Goal: Check status: Check status

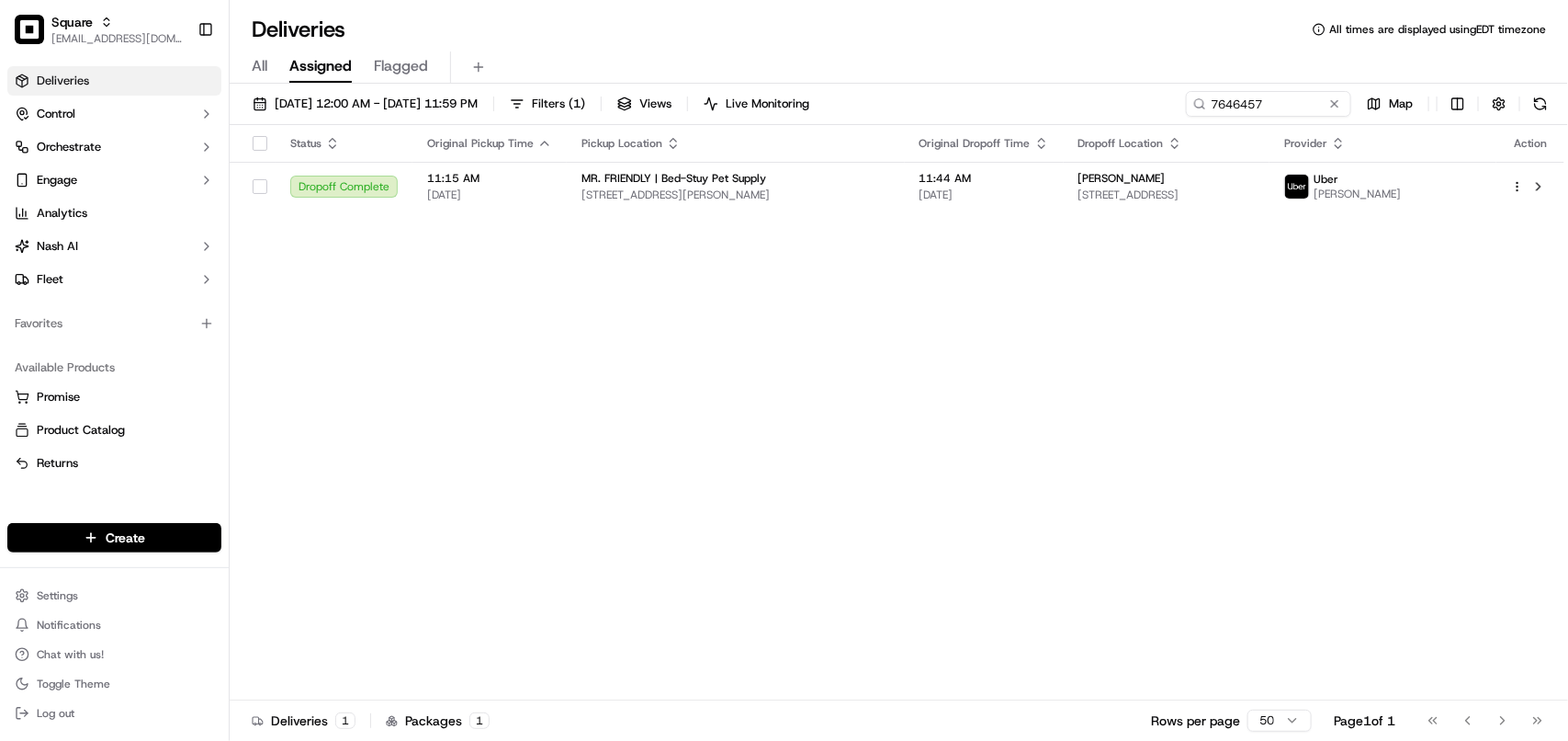
click at [475, 333] on div "Status Original Pickup Time Pickup Location Original Dropoff Time Dropoff Locat…" at bounding box center [897, 413] width 1335 height 575
drag, startPoint x: 1293, startPoint y: 102, endPoint x: 948, endPoint y: 111, distance: 345.1
click at [948, 111] on div "09/17/2025 12:00 AM - 09/17/2025 11:59 PM Filters ( 1 ) Views Live Monitoring 7…" at bounding box center [899, 108] width 1338 height 34
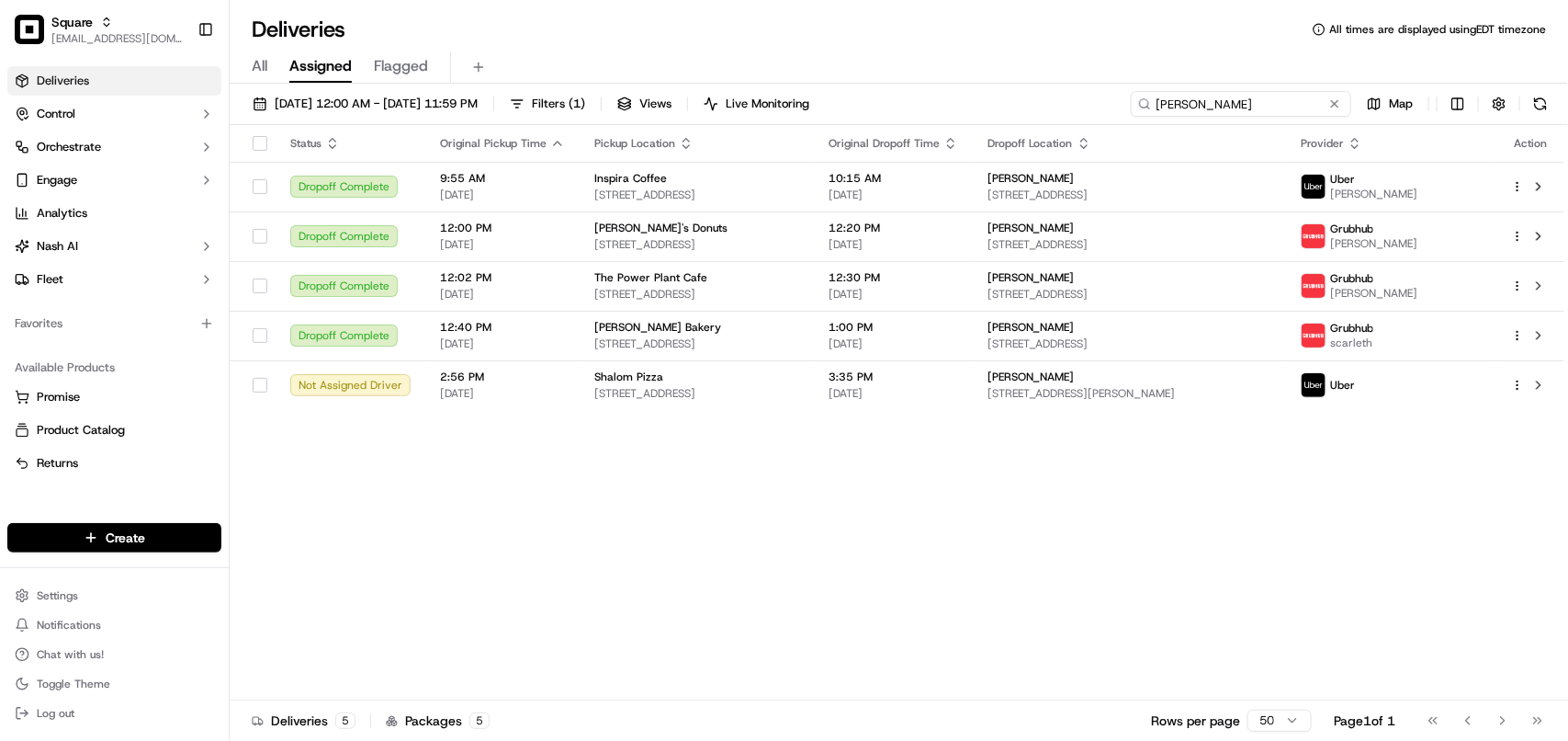
click at [1192, 112] on input "Catherine" at bounding box center [1241, 103] width 220 height 26
click at [1192, 111] on input "Catherine" at bounding box center [1241, 103] width 220 height 26
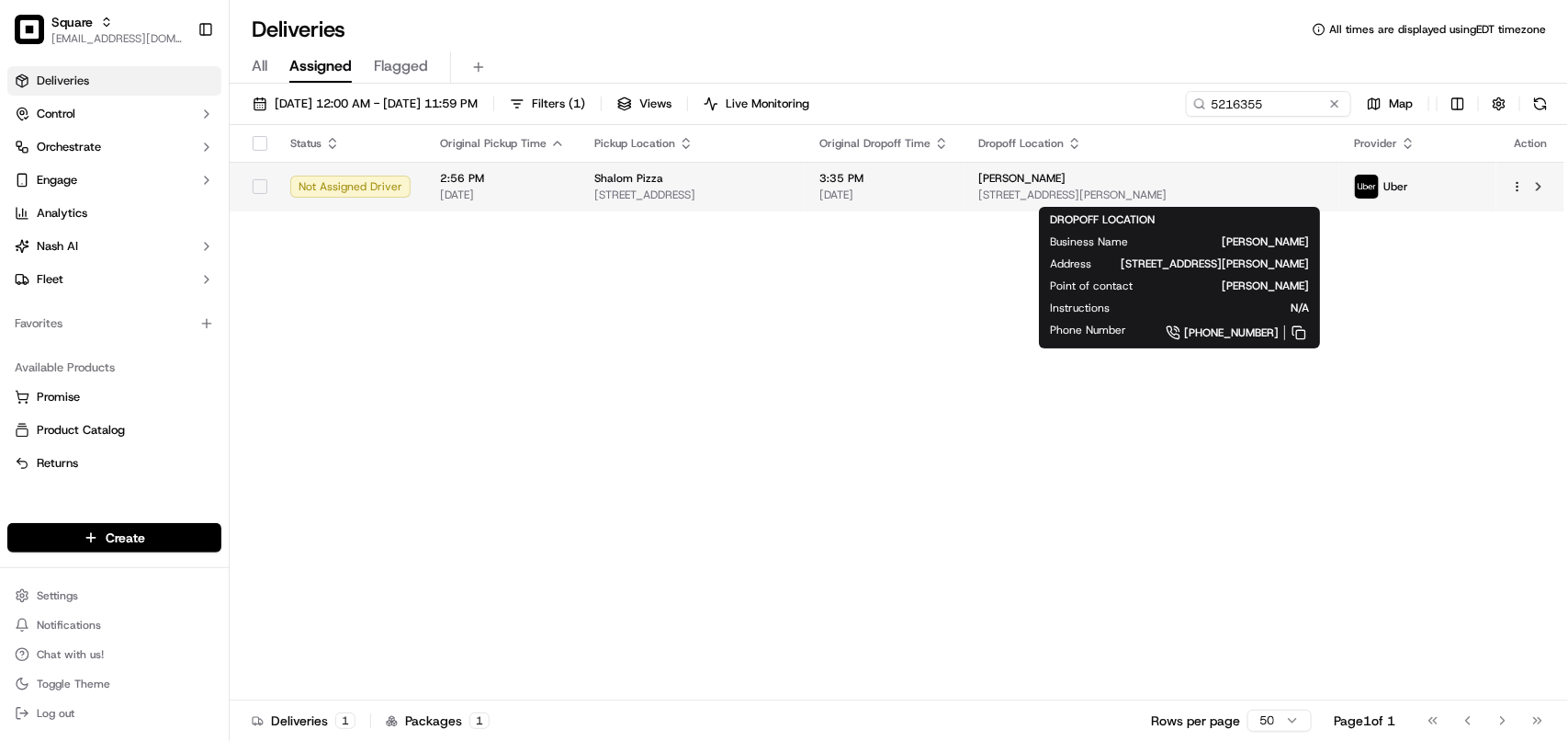
click at [1163, 185] on div "[PERSON_NAME]" at bounding box center [1152, 178] width 347 height 14
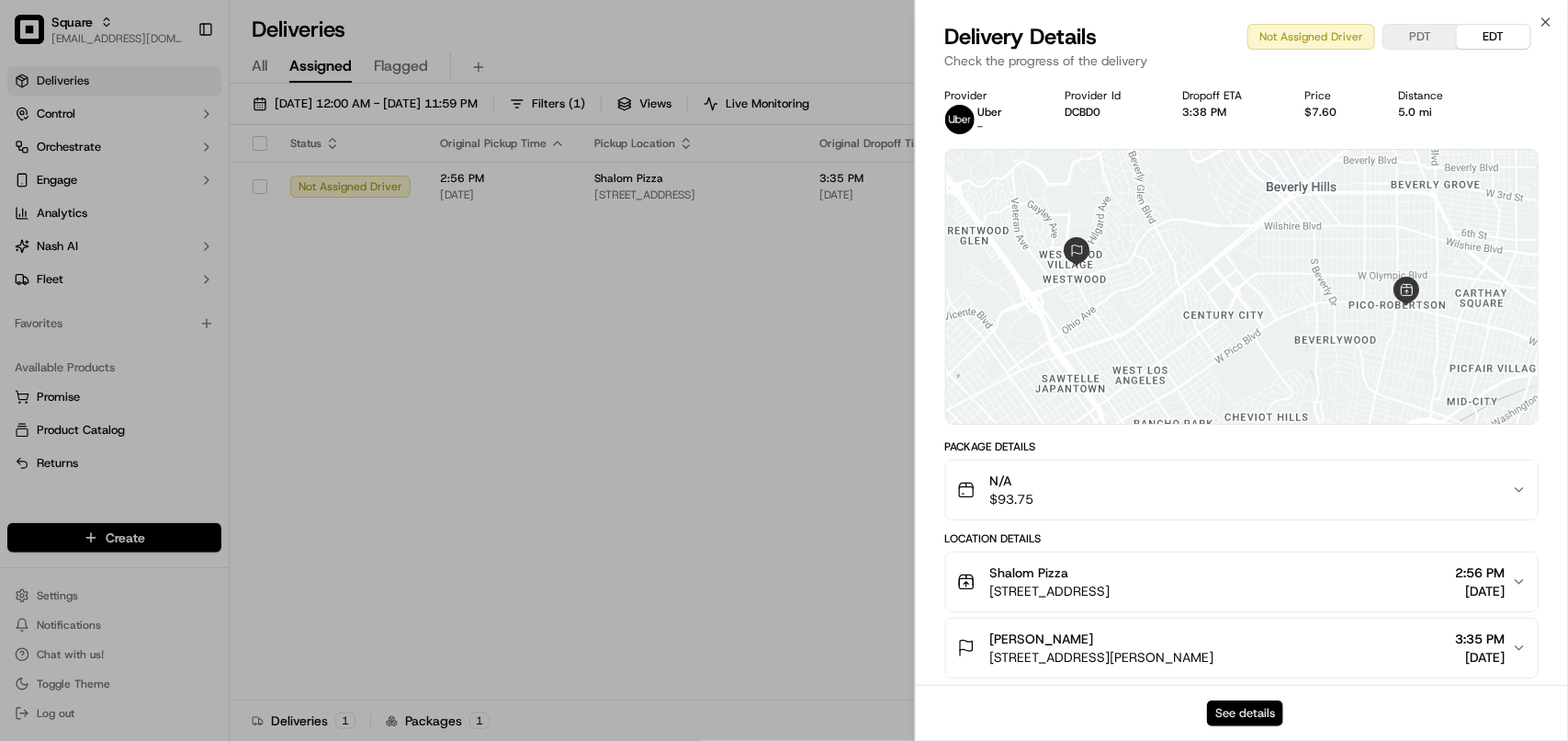
click at [1262, 712] on button "See details" at bounding box center [1245, 712] width 77 height 26
drag, startPoint x: 560, startPoint y: 412, endPoint x: 700, endPoint y: 351, distance: 152.7
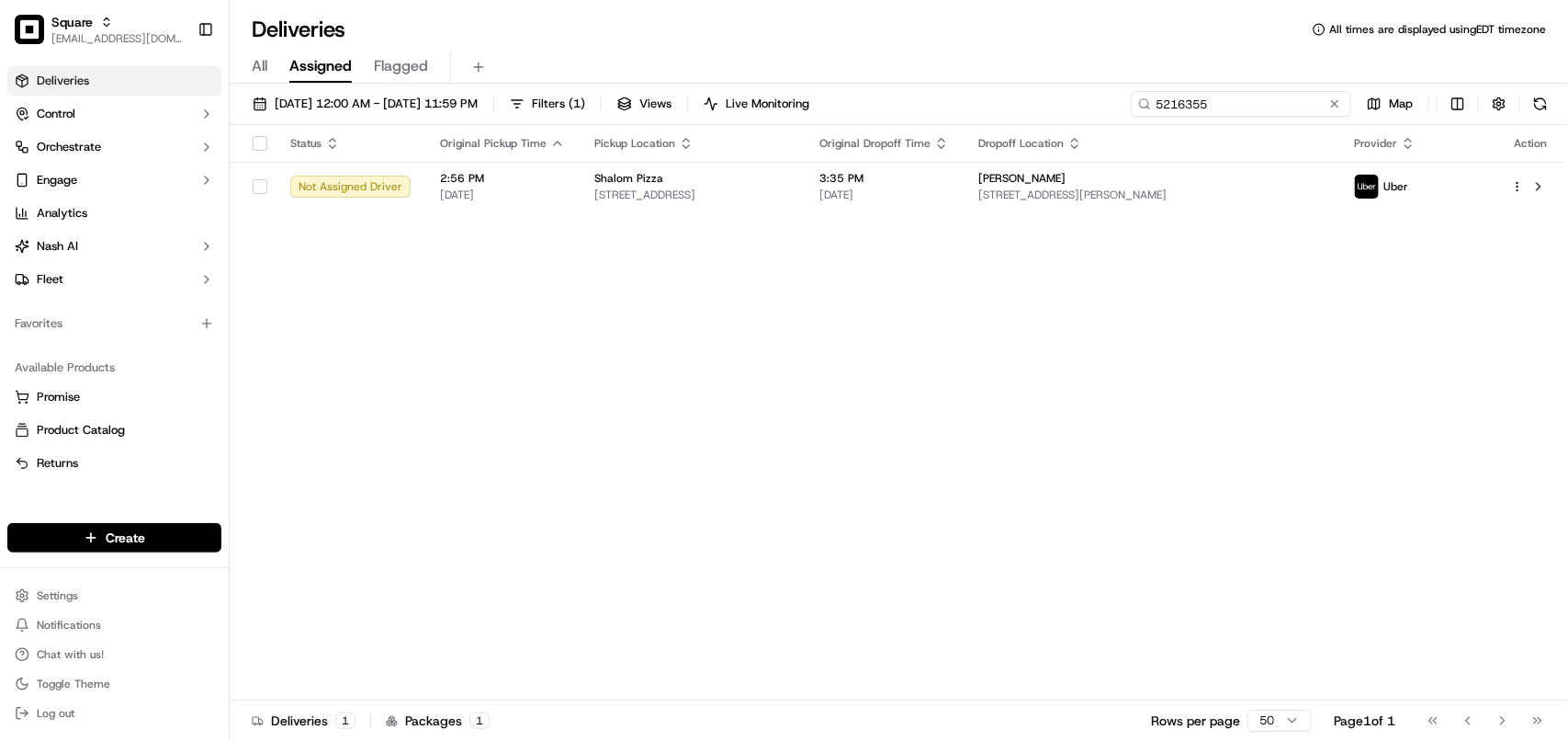
drag, startPoint x: 1274, startPoint y: 107, endPoint x: 1052, endPoint y: 107, distance: 222.0
click at [1052, 107] on div "09/17/2025 12:00 AM - 09/17/2025 11:59 PM Filters ( 1 ) Views Live Monitoring 5…" at bounding box center [899, 108] width 1338 height 34
paste input "[PERSON_NAME]"
click at [1039, 317] on div "Status Original Pickup Time Pickup Location Original Dropoff Time Dropoff Locat…" at bounding box center [897, 413] width 1335 height 575
drag, startPoint x: 889, startPoint y: 452, endPoint x: 902, endPoint y: 429, distance: 26.4
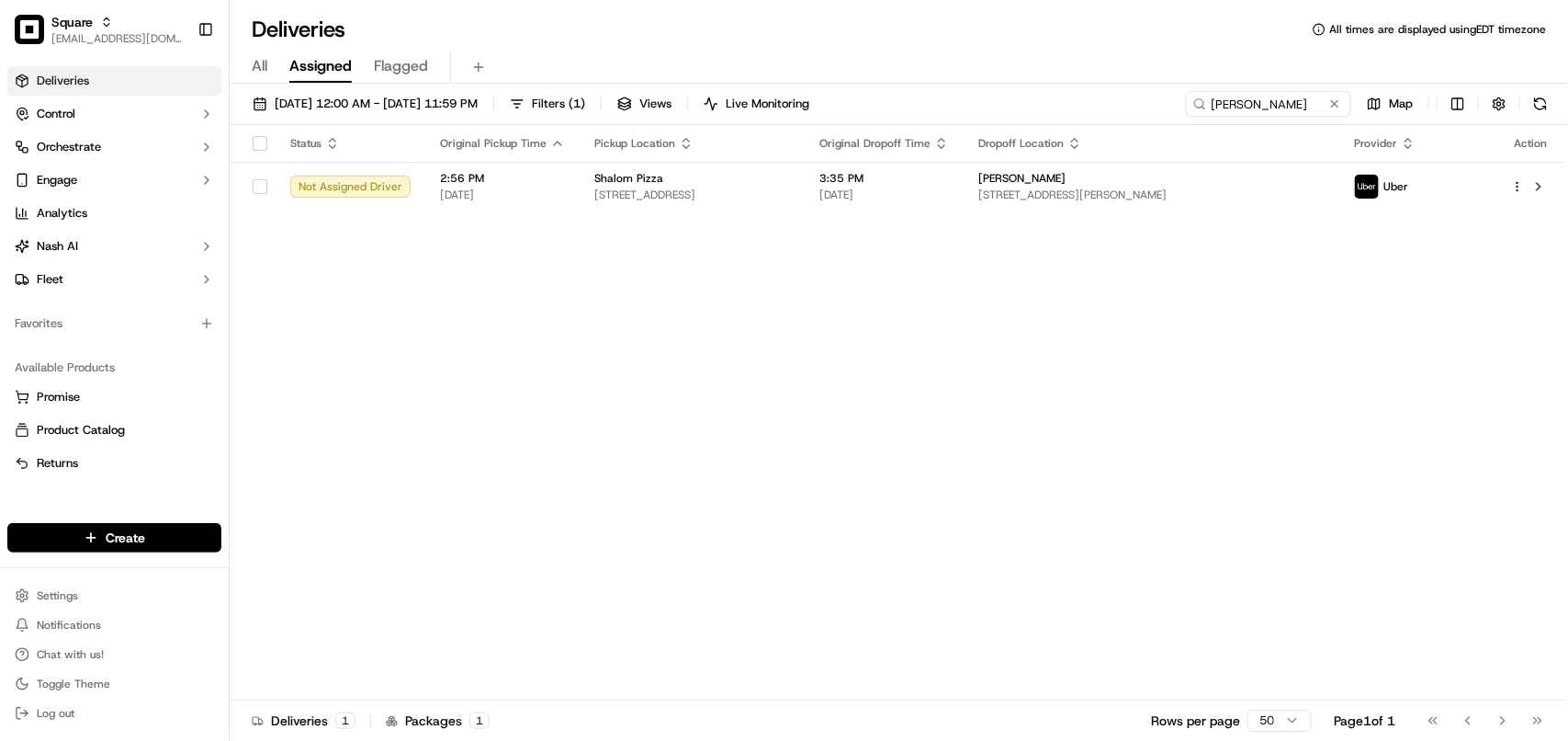
click at [893, 451] on div "Status Original Pickup Time Pickup Location Original Dropoff Time Dropoff Locat…" at bounding box center [897, 413] width 1335 height 575
click at [1254, 94] on input "[PERSON_NAME]" at bounding box center [1241, 103] width 220 height 26
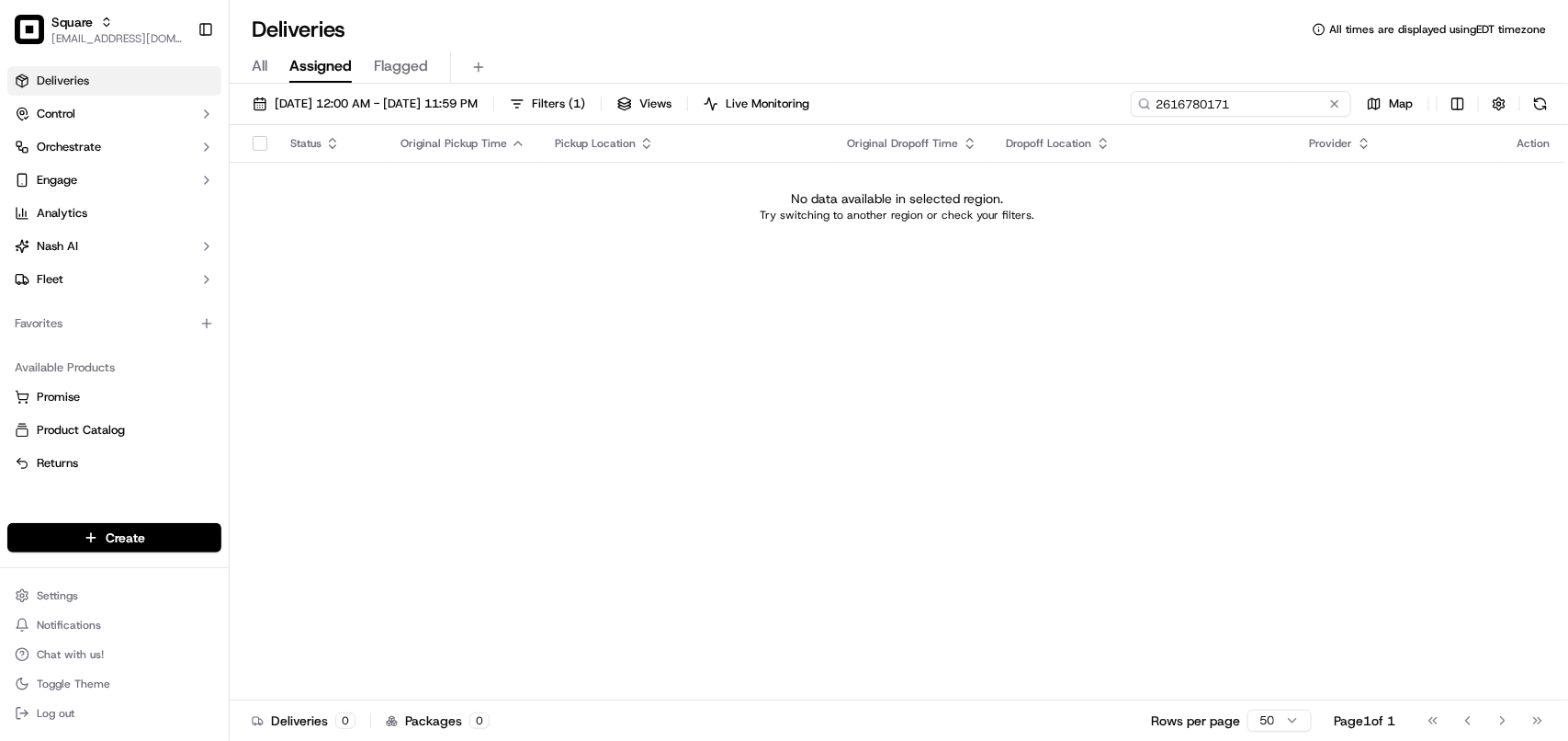
type input "2616780171"
drag, startPoint x: 1149, startPoint y: 325, endPoint x: 1165, endPoint y: 216, distance: 110.2
click at [1149, 323] on div "Status Original Pickup Time Pickup Location Original Dropoff Time Dropoff Locat…" at bounding box center [897, 413] width 1335 height 575
click at [1265, 101] on input "2616780171" at bounding box center [1241, 103] width 220 height 26
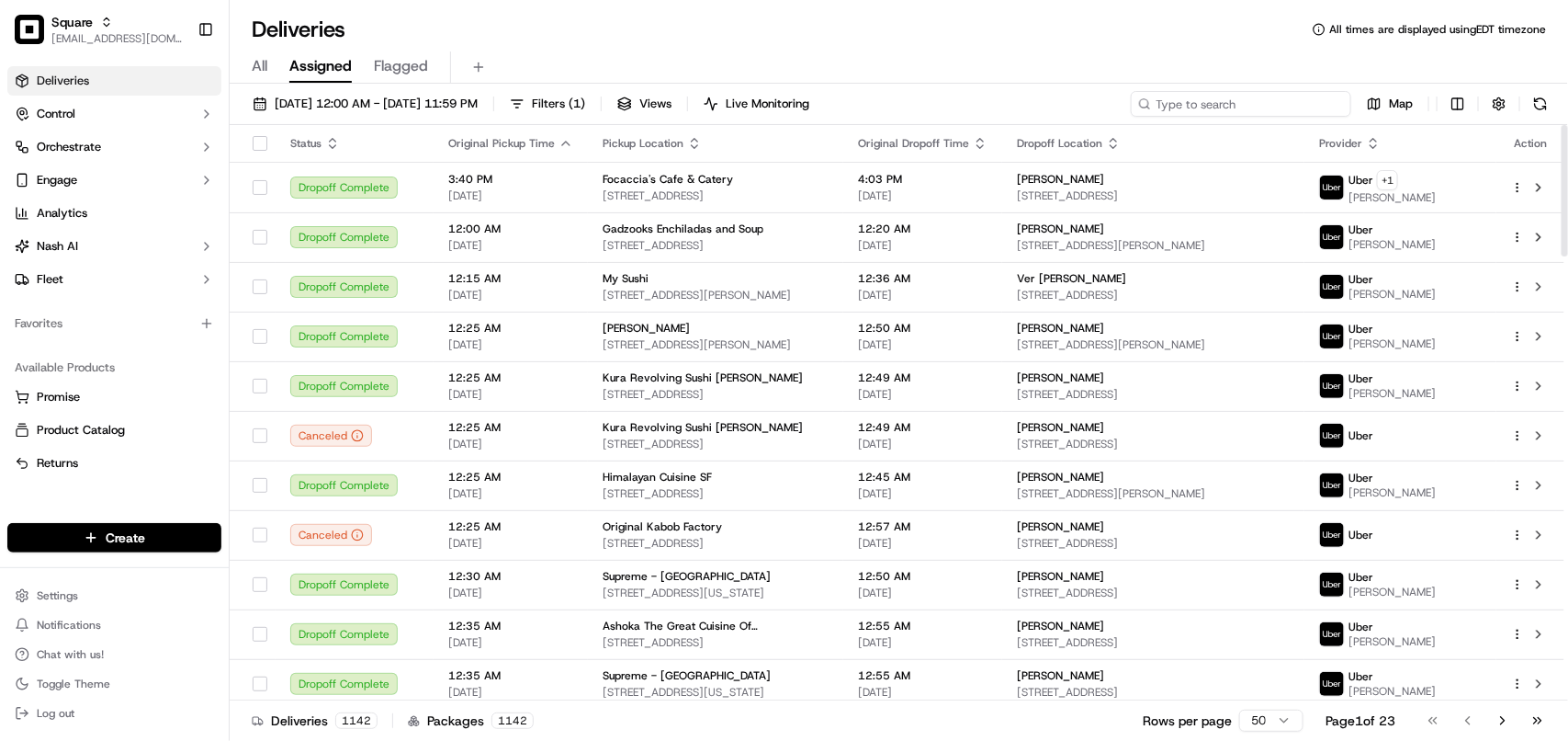
click at [1198, 102] on input at bounding box center [1241, 103] width 220 height 26
paste input "[PERSON_NAME]"
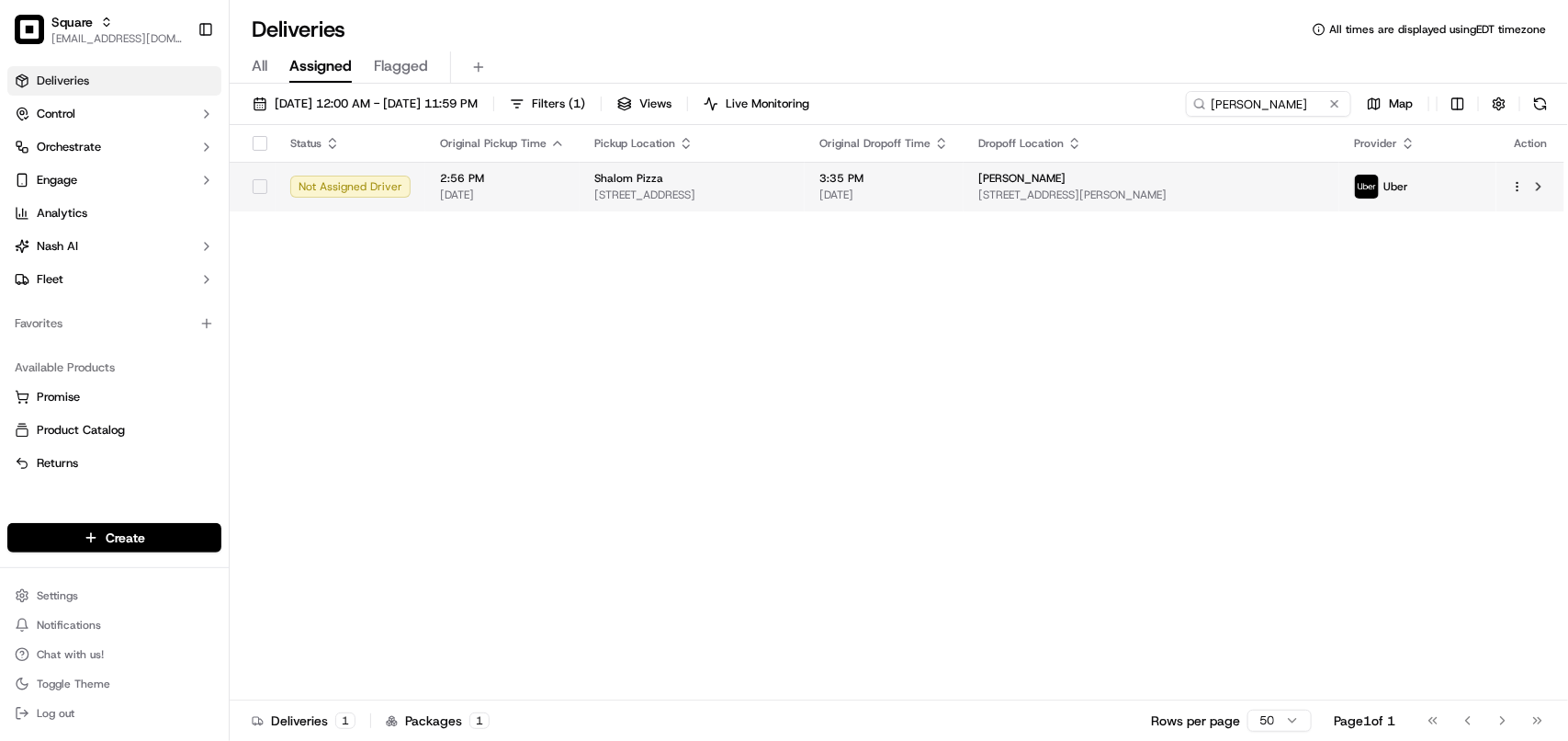
click at [1210, 195] on span "[STREET_ADDRESS][PERSON_NAME]" at bounding box center [1152, 194] width 347 height 14
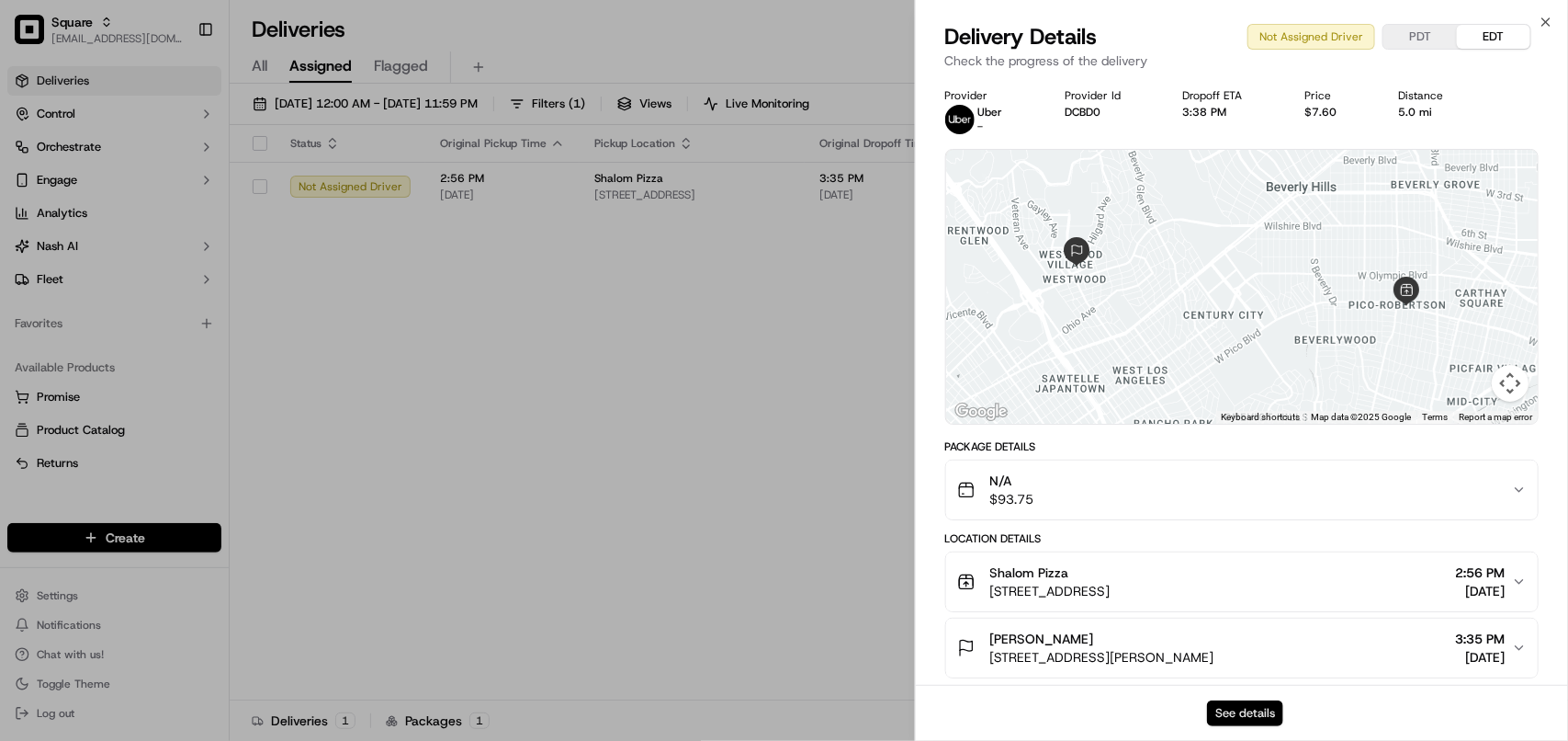
click at [1264, 709] on button "See details" at bounding box center [1245, 712] width 77 height 26
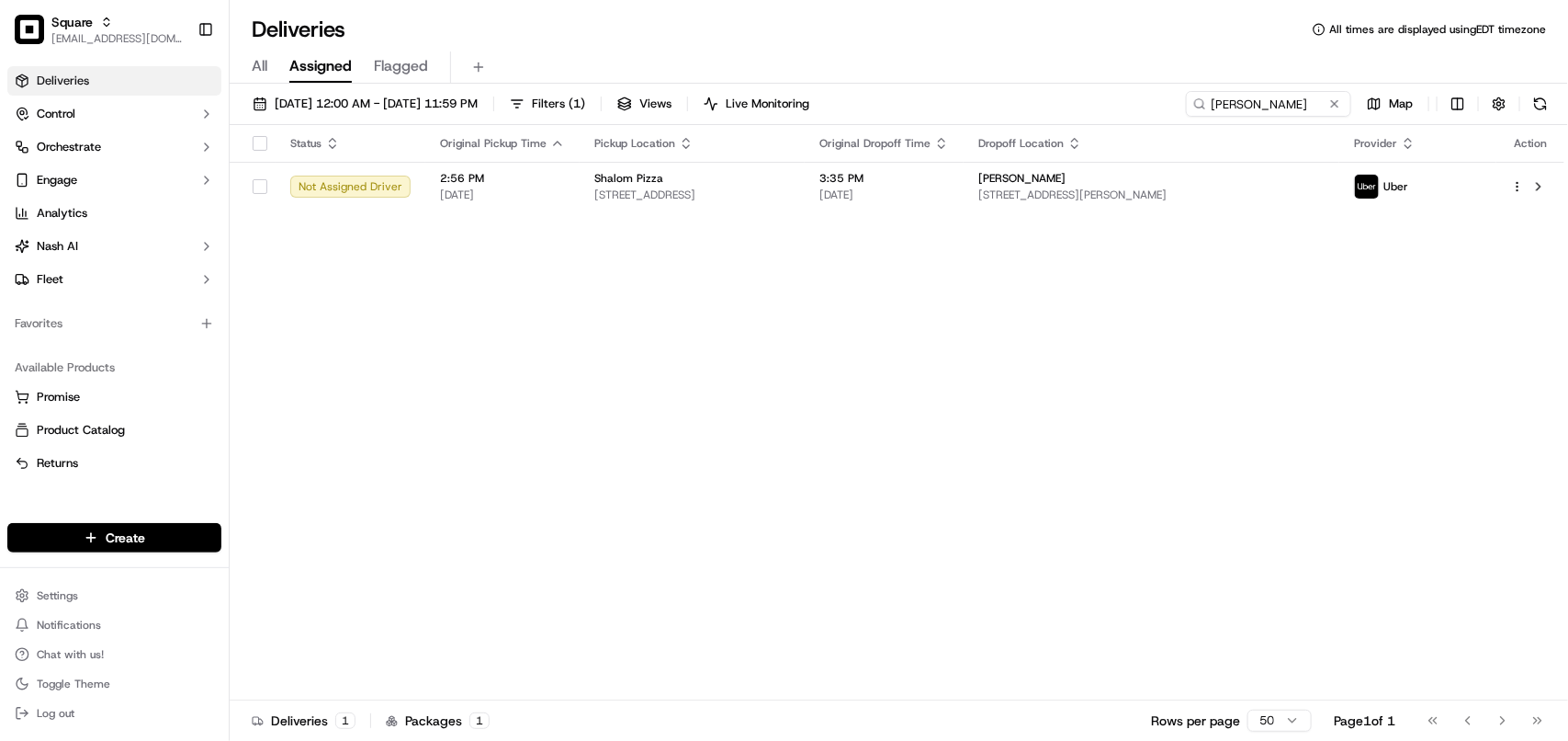
drag, startPoint x: 547, startPoint y: 351, endPoint x: 805, endPoint y: 221, distance: 288.9
click at [1256, 105] on input "[PERSON_NAME]" at bounding box center [1241, 103] width 220 height 26
paste input "Shalom Pizza"
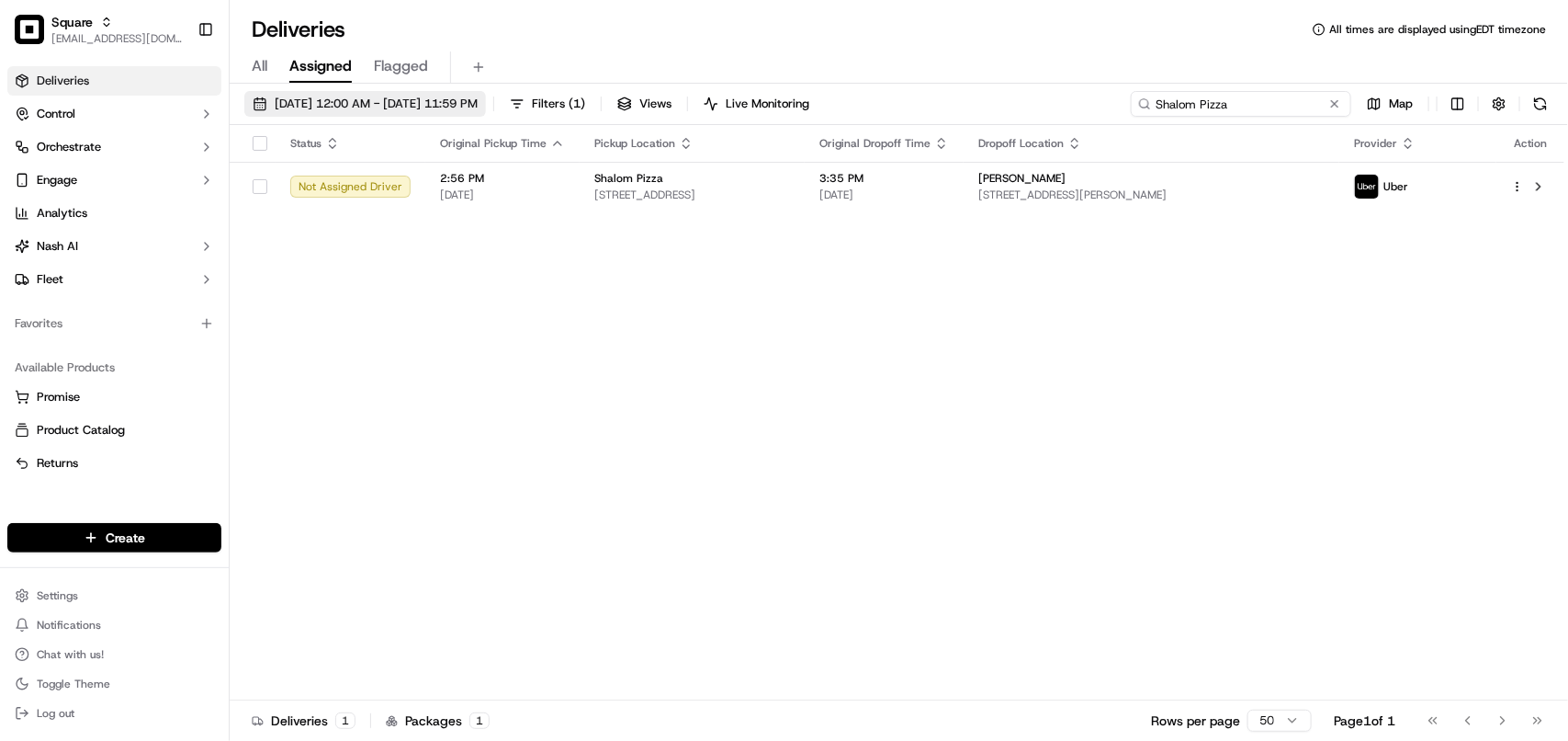
type input "Shalom Pizza"
click at [455, 105] on span "09/17/2025 12:00 AM - 09/17/2025 11:59 PM" at bounding box center [376, 103] width 203 height 16
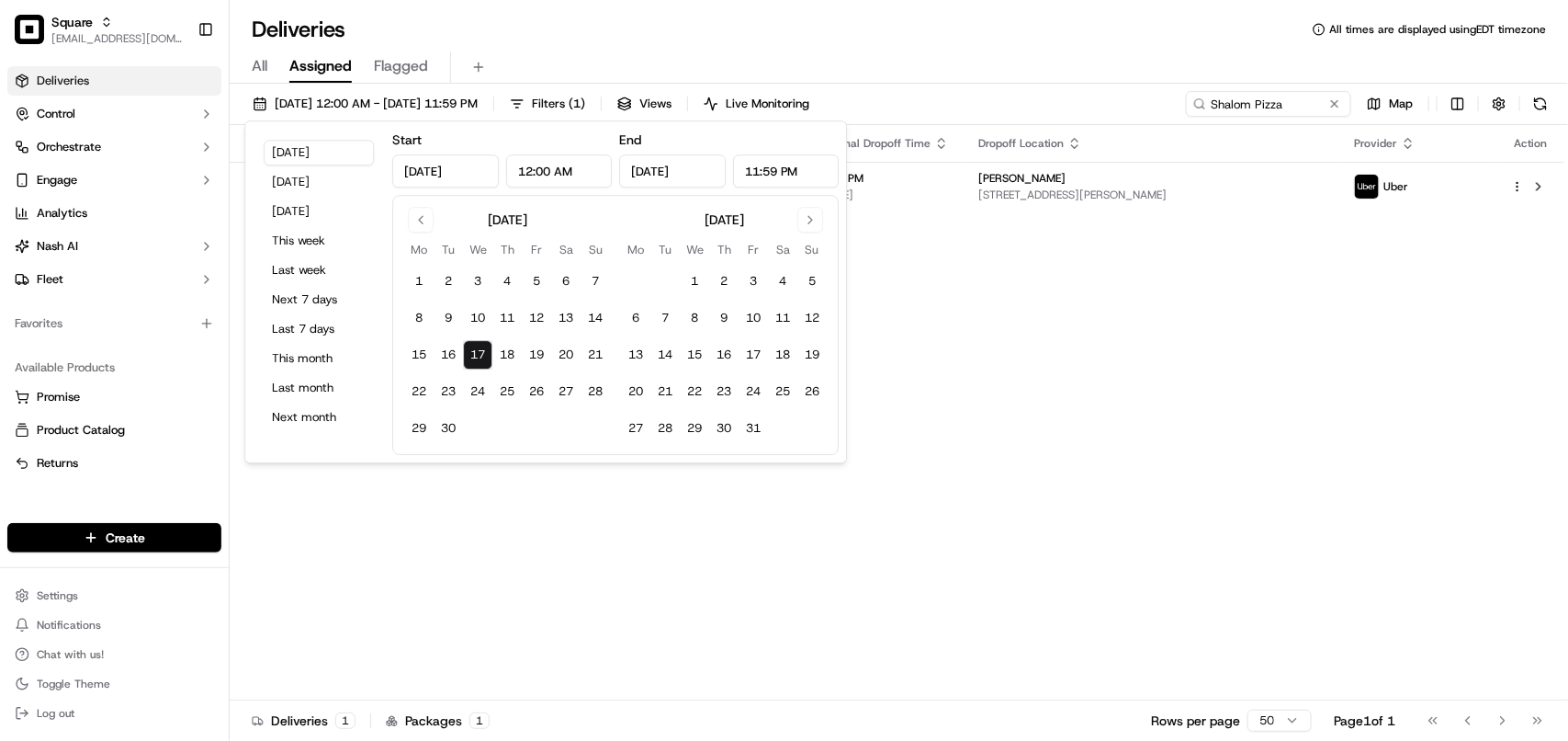
click at [1313, 319] on div "Status Original Pickup Time Pickup Location Original Dropoff Time Dropoff Locat…" at bounding box center [897, 413] width 1335 height 575
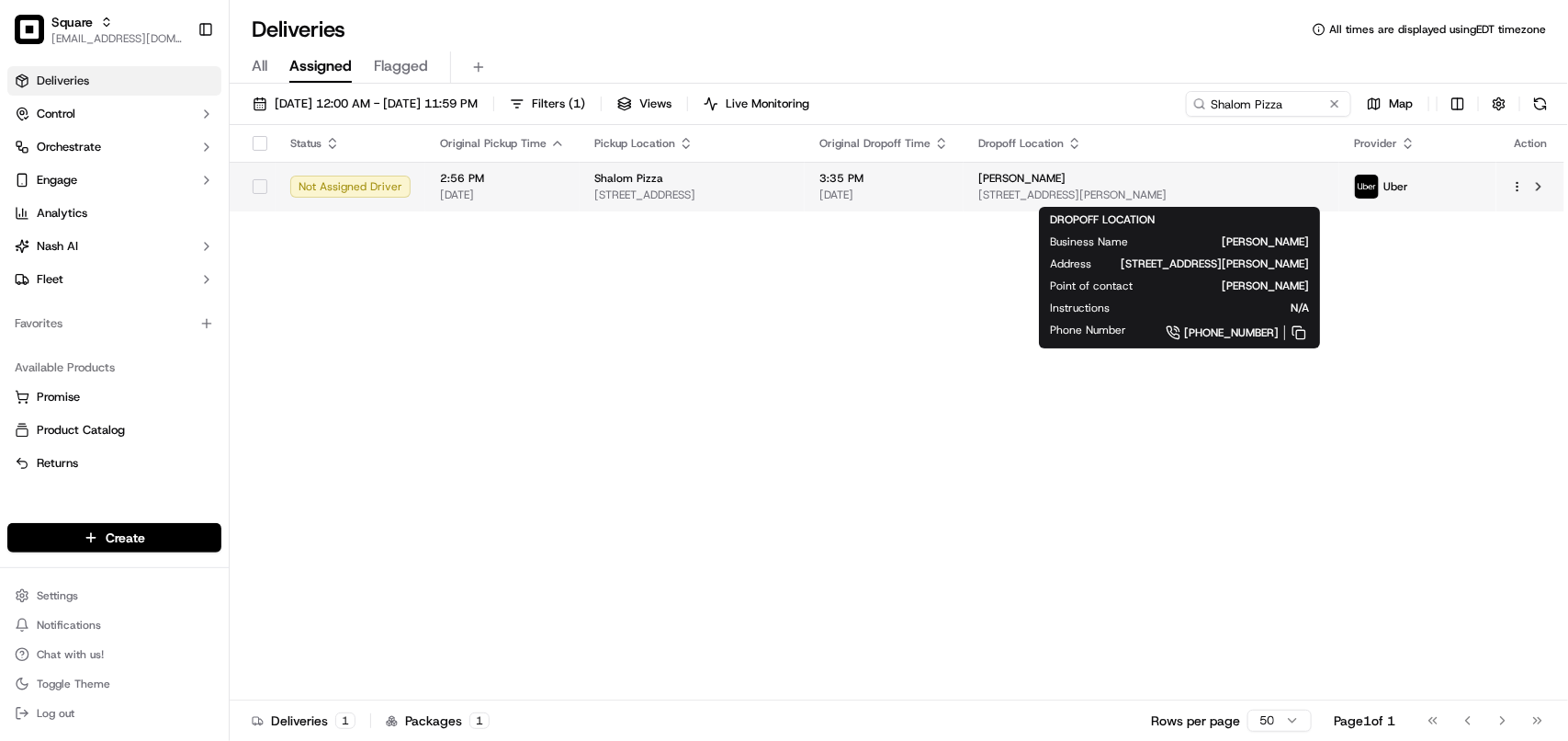
click at [1278, 190] on span "[STREET_ADDRESS][PERSON_NAME]" at bounding box center [1152, 194] width 347 height 14
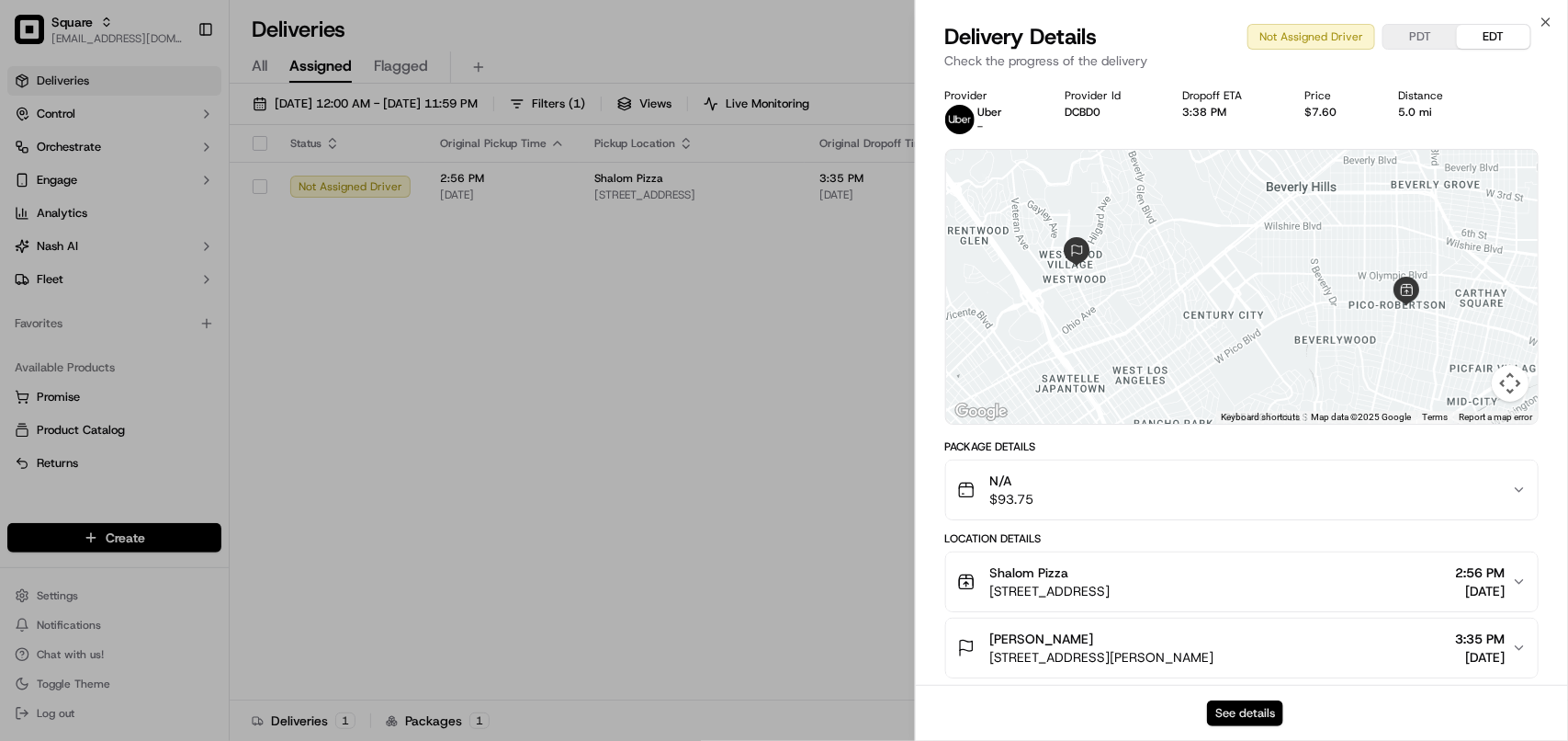
click at [1245, 704] on button "See details" at bounding box center [1245, 712] width 77 height 26
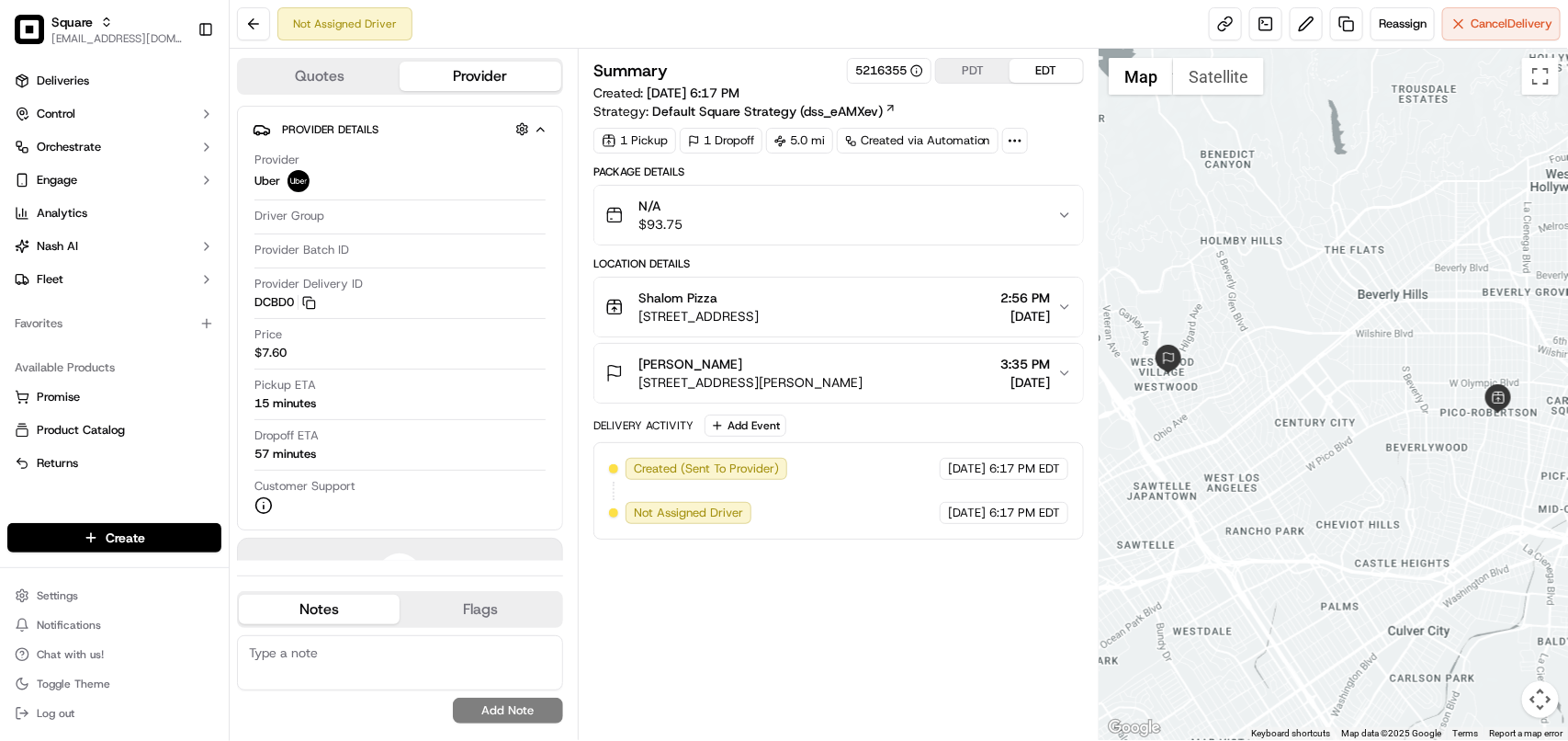
copy span "[PERSON_NAME]"
drag, startPoint x: 759, startPoint y: 365, endPoint x: 350, endPoint y: 170, distance: 453.1
click at [637, 358] on div "[PERSON_NAME] [STREET_ADDRESS][PERSON_NAME]" at bounding box center [733, 372] width 258 height 36
click at [761, 355] on button "[PERSON_NAME] [STREET_ADDRESS][PERSON_NAME] 3:35 PM [DATE]" at bounding box center [839, 372] width 489 height 58
click at [759, 358] on div "[PERSON_NAME]" at bounding box center [750, 363] width 224 height 18
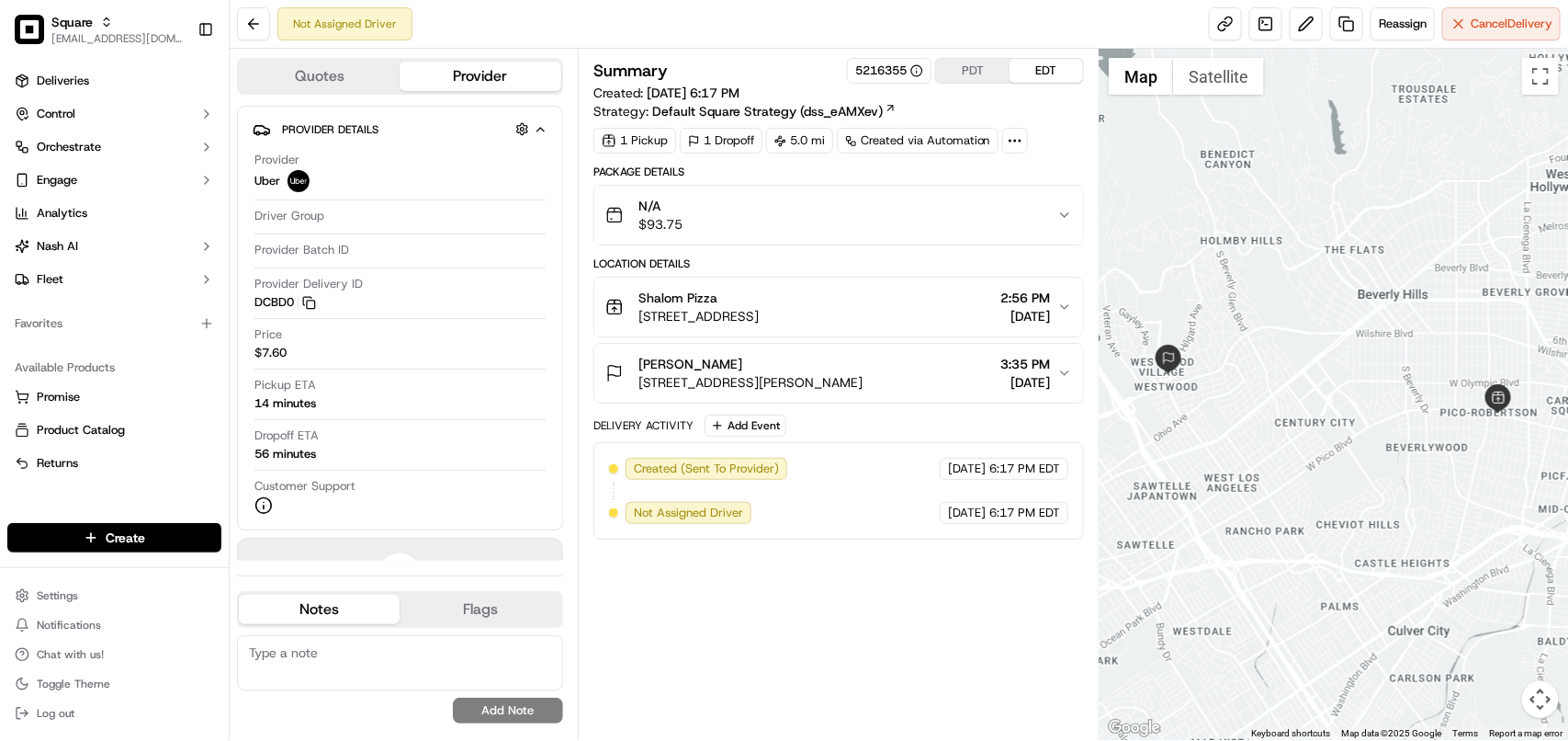
copy span "[PERSON_NAME]"
drag, startPoint x: 744, startPoint y: 364, endPoint x: 386, endPoint y: 42, distance: 481.5
click at [632, 368] on div "Catherine O'Neill 1100 Glendon Ave 14th floor, Los Angeles, CA 90024, USA" at bounding box center [733, 372] width 258 height 36
click at [978, 66] on button "PDT" at bounding box center [973, 70] width 74 height 24
copy span "[PERSON_NAME]"
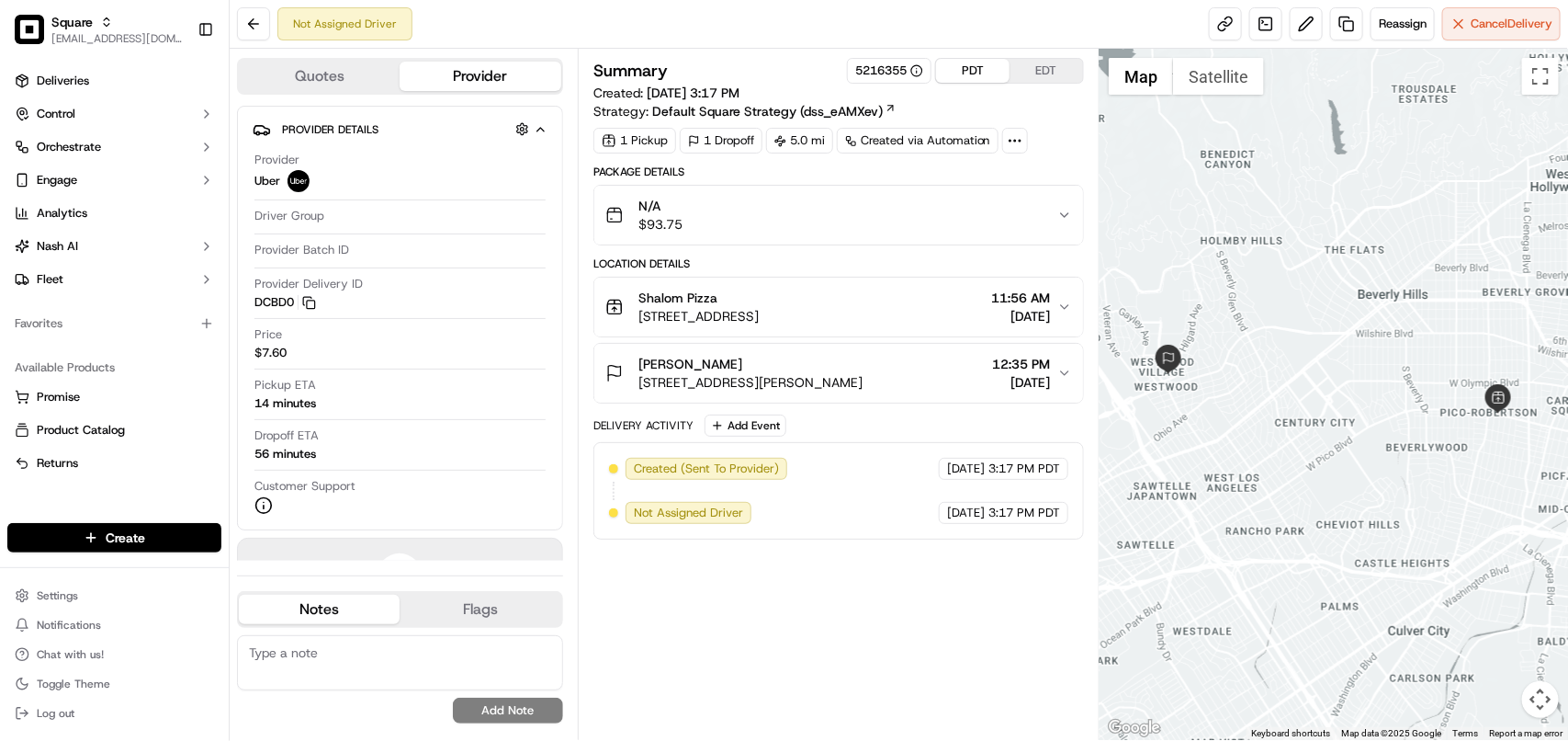
drag, startPoint x: 770, startPoint y: 364, endPoint x: 637, endPoint y: 369, distance: 133.1
click at [637, 369] on div "[PERSON_NAME] [STREET_ADDRESS][PERSON_NAME]" at bounding box center [733, 372] width 258 height 36
click at [742, 296] on div "Shalom Pizza" at bounding box center [699, 297] width 121 height 18
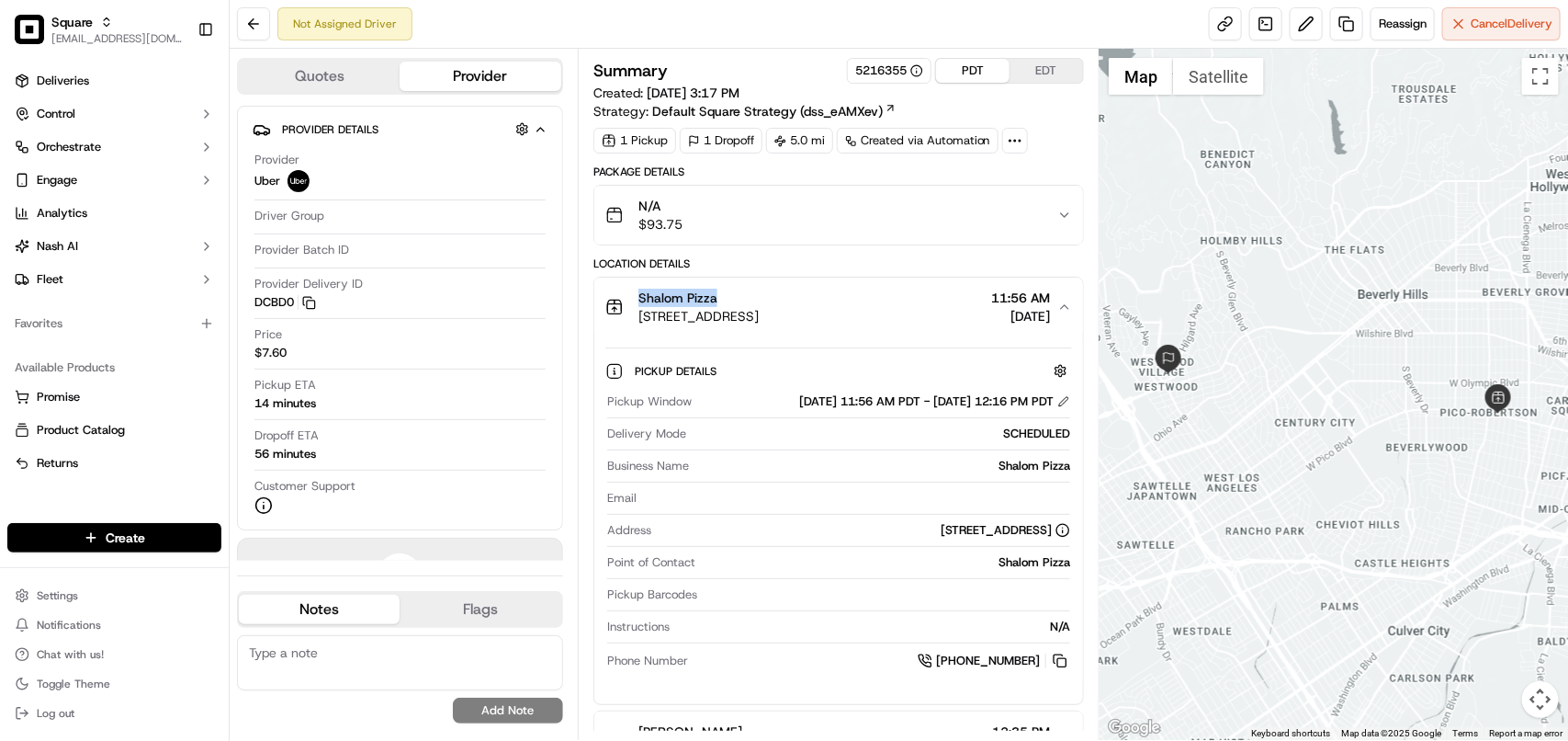
copy span "Shalom Pizza"
drag, startPoint x: 753, startPoint y: 296, endPoint x: 640, endPoint y: 299, distance: 113.0
click at [640, 299] on div "Shalom Pizza" at bounding box center [699, 297] width 121 height 18
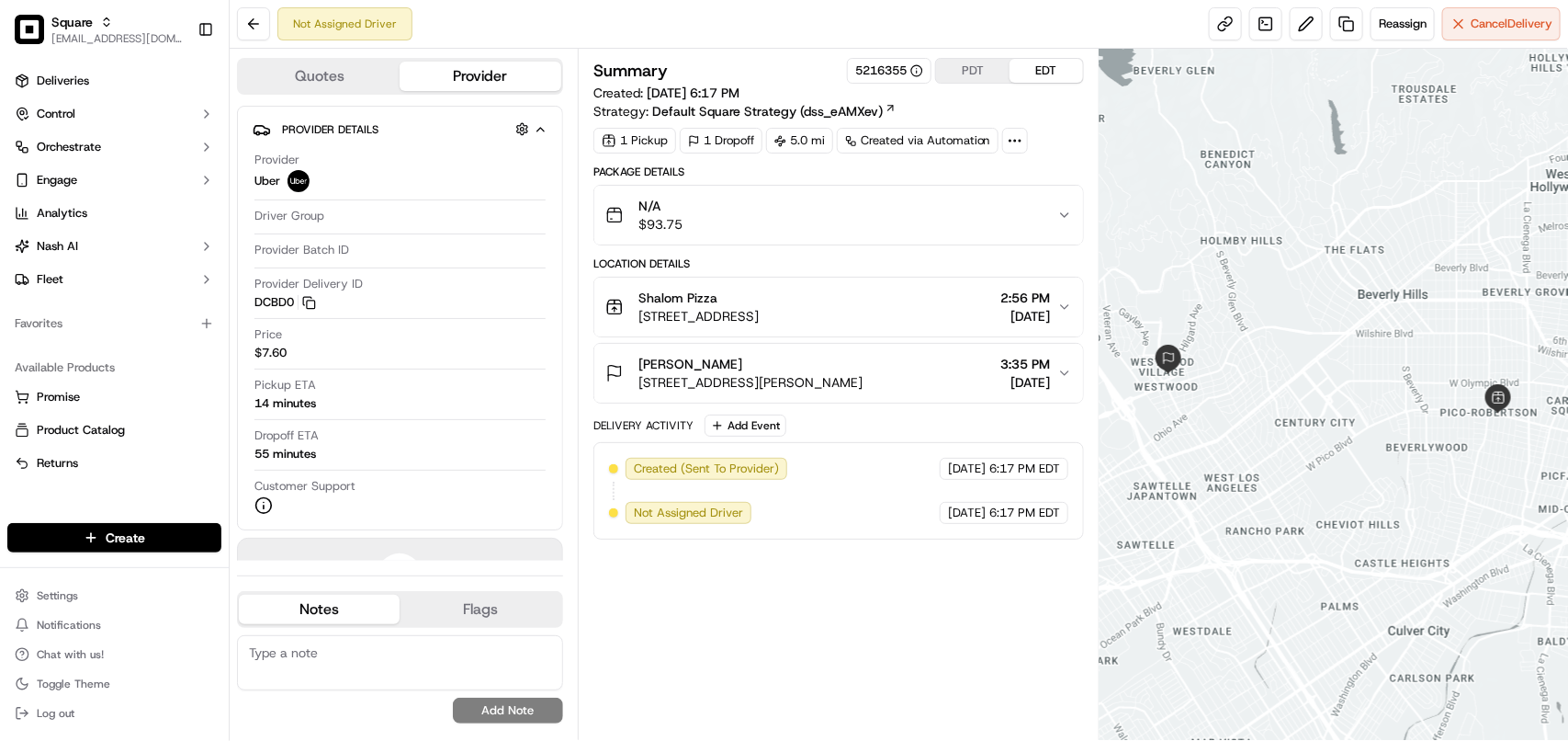
click at [1070, 146] on div "1 Pickup 1 Dropoff 5.0 mi Created via Automation" at bounding box center [839, 140] width 491 height 26
click at [1041, 213] on div "N/A $93.75" at bounding box center [831, 214] width 452 height 36
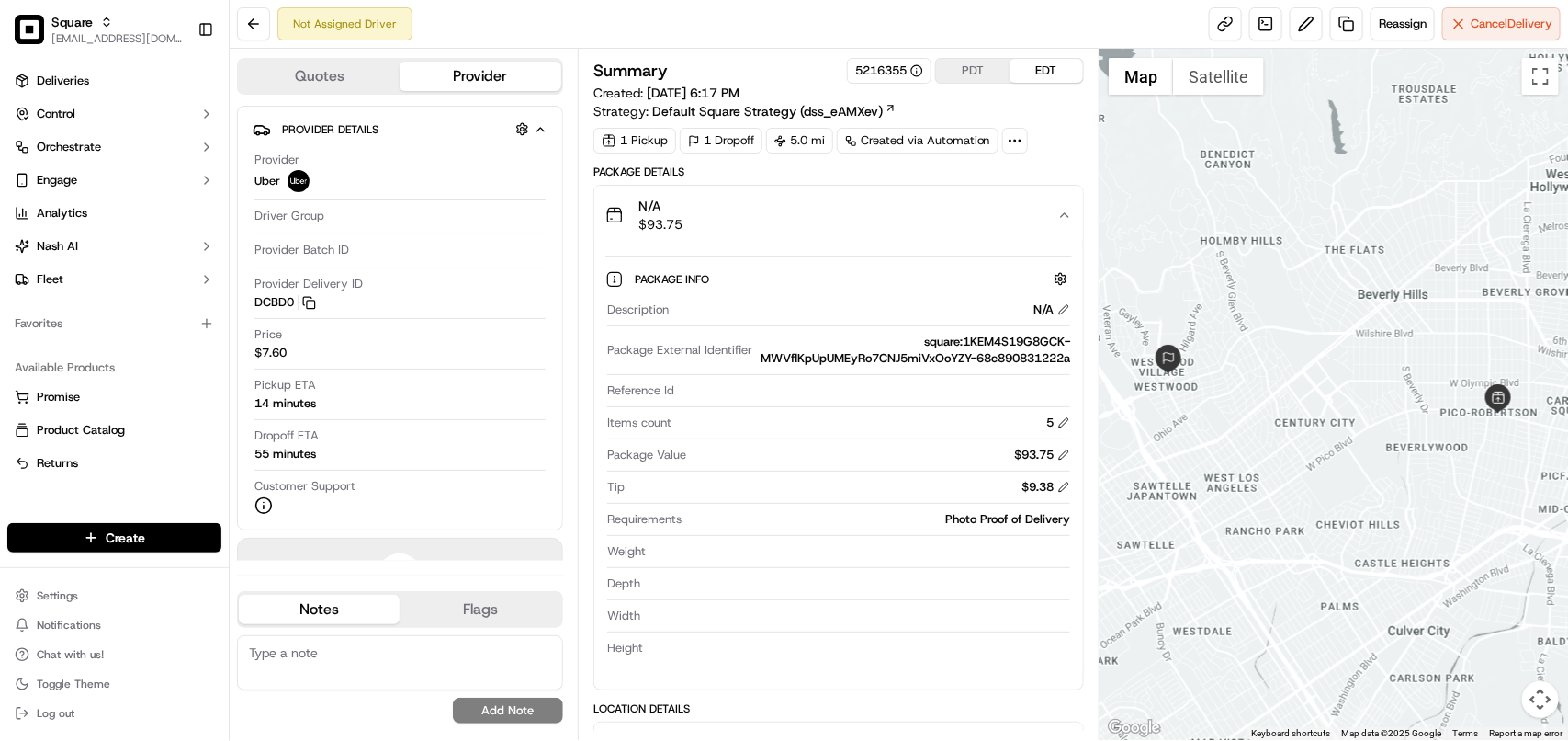
click at [1041, 213] on div "N/A $93.75" at bounding box center [831, 214] width 452 height 36
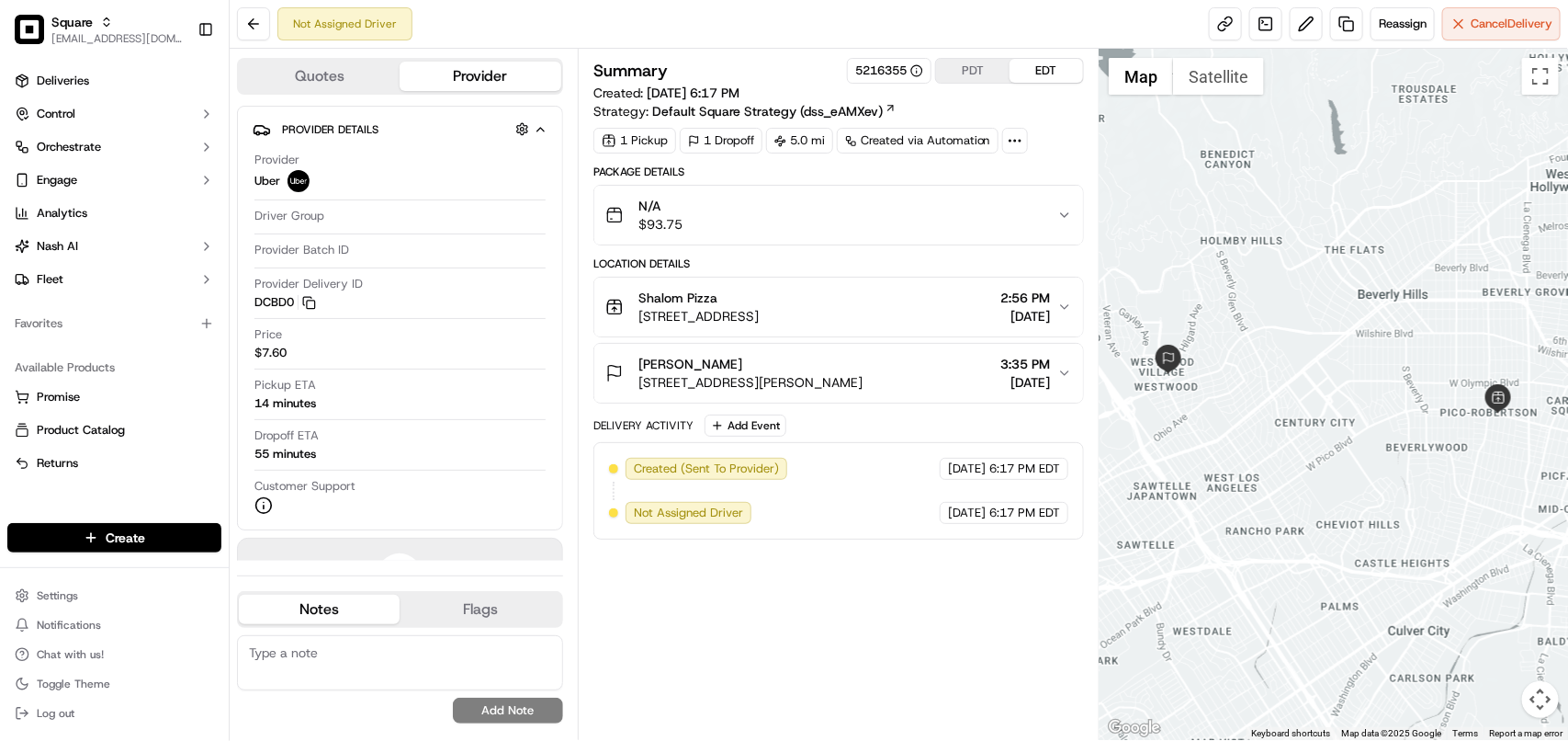
click at [1037, 217] on div "N/A $93.75" at bounding box center [831, 214] width 452 height 36
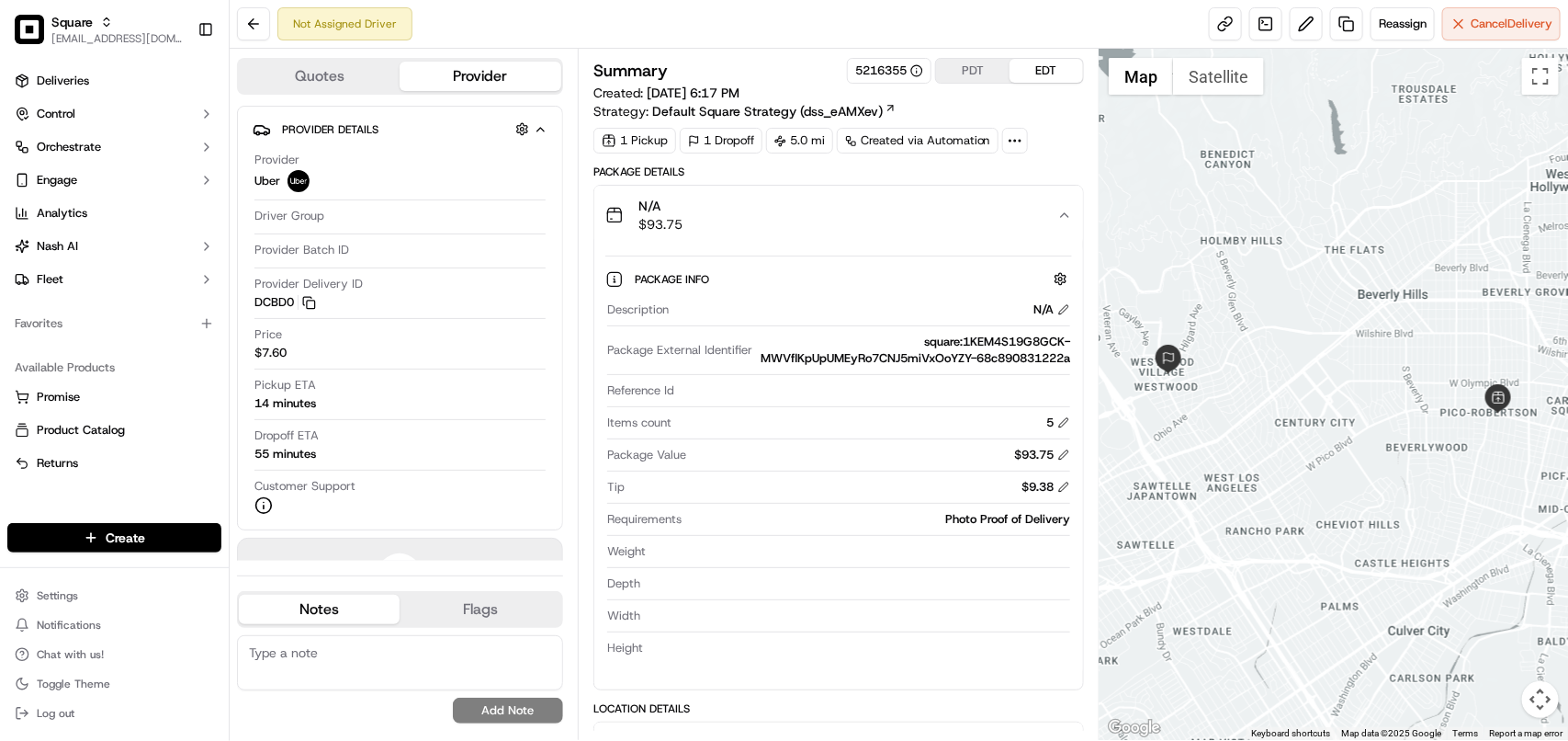
click at [1037, 218] on div "N/A $93.75" at bounding box center [831, 214] width 452 height 36
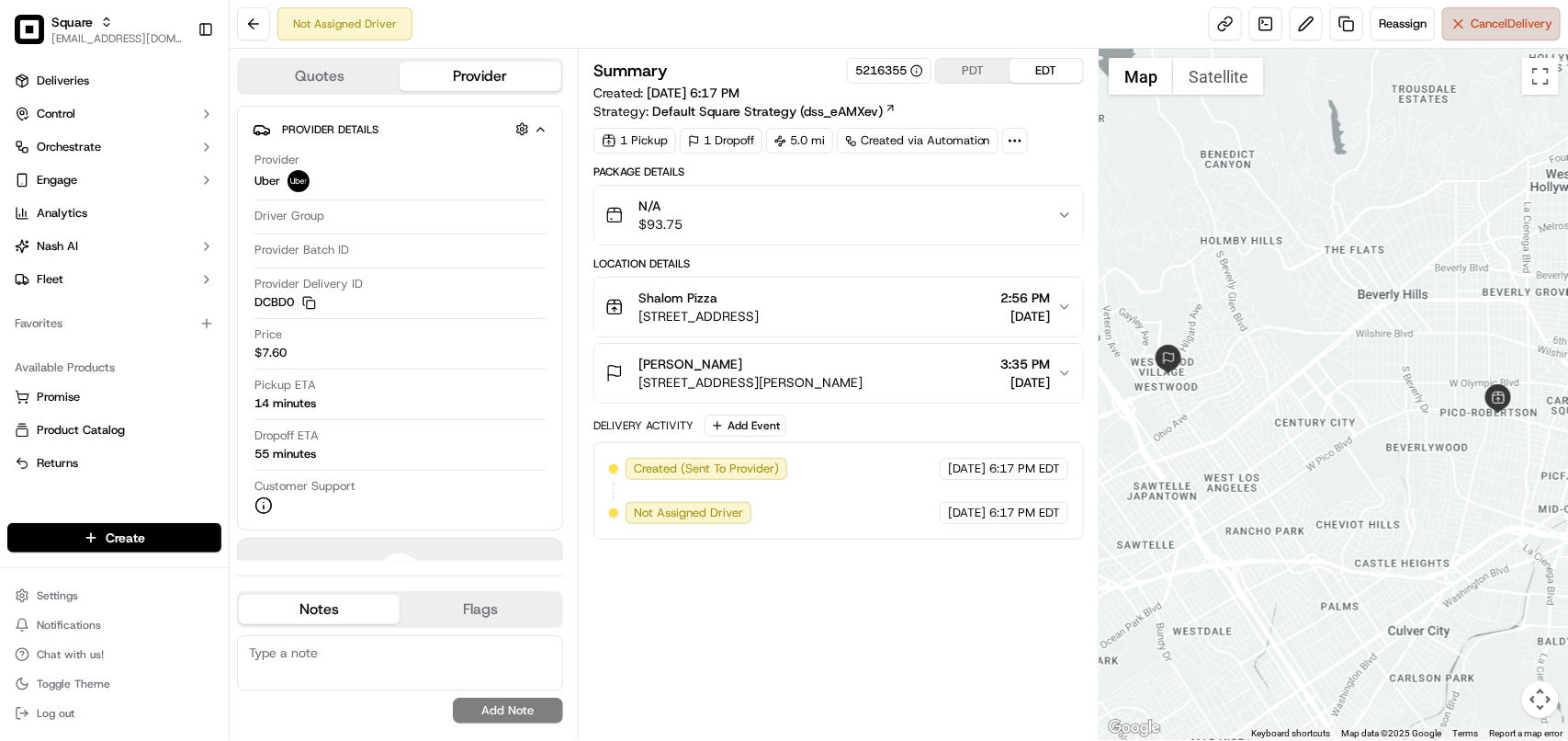
click at [1481, 24] on span "Cancel Delivery" at bounding box center [1512, 23] width 81 height 16
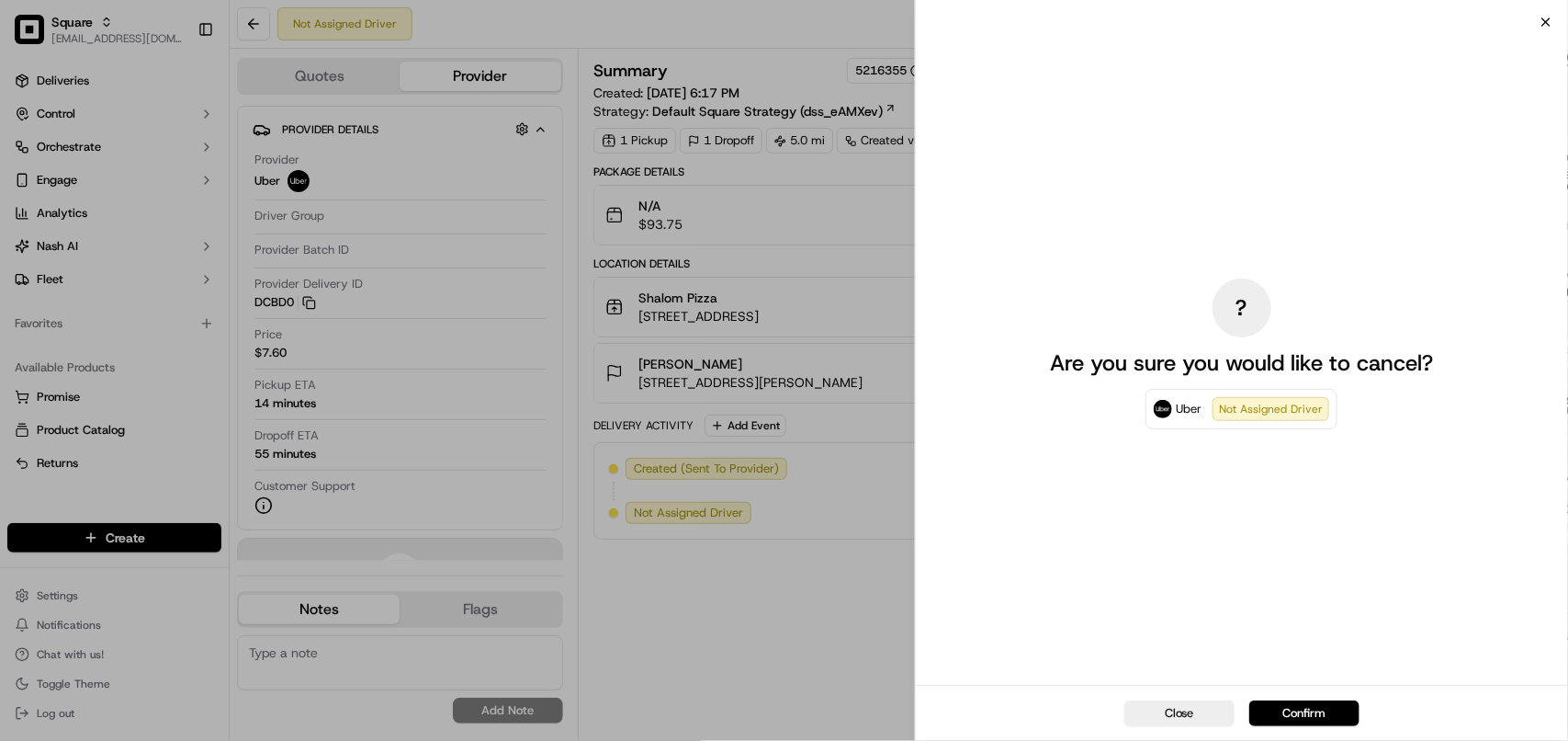
click at [1541, 15] on icon "button" at bounding box center [1546, 21] width 14 height 14
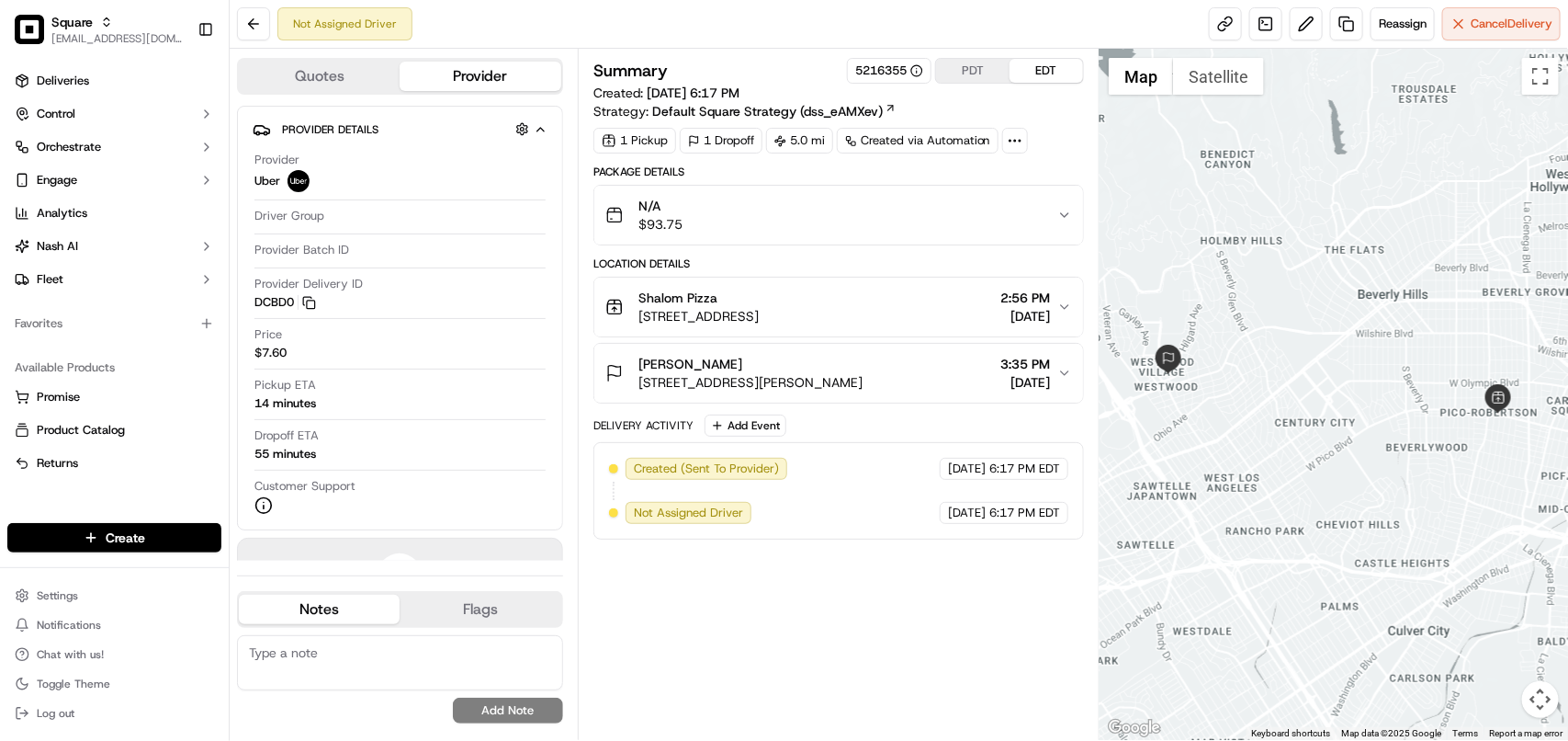
click at [814, 18] on div "Not Assigned Driver Reassign Cancel Delivery" at bounding box center [899, 24] width 1338 height 49
click at [1065, 354] on button "[PERSON_NAME] [STREET_ADDRESS][PERSON_NAME] 3:35 PM [DATE]" at bounding box center [839, 372] width 489 height 58
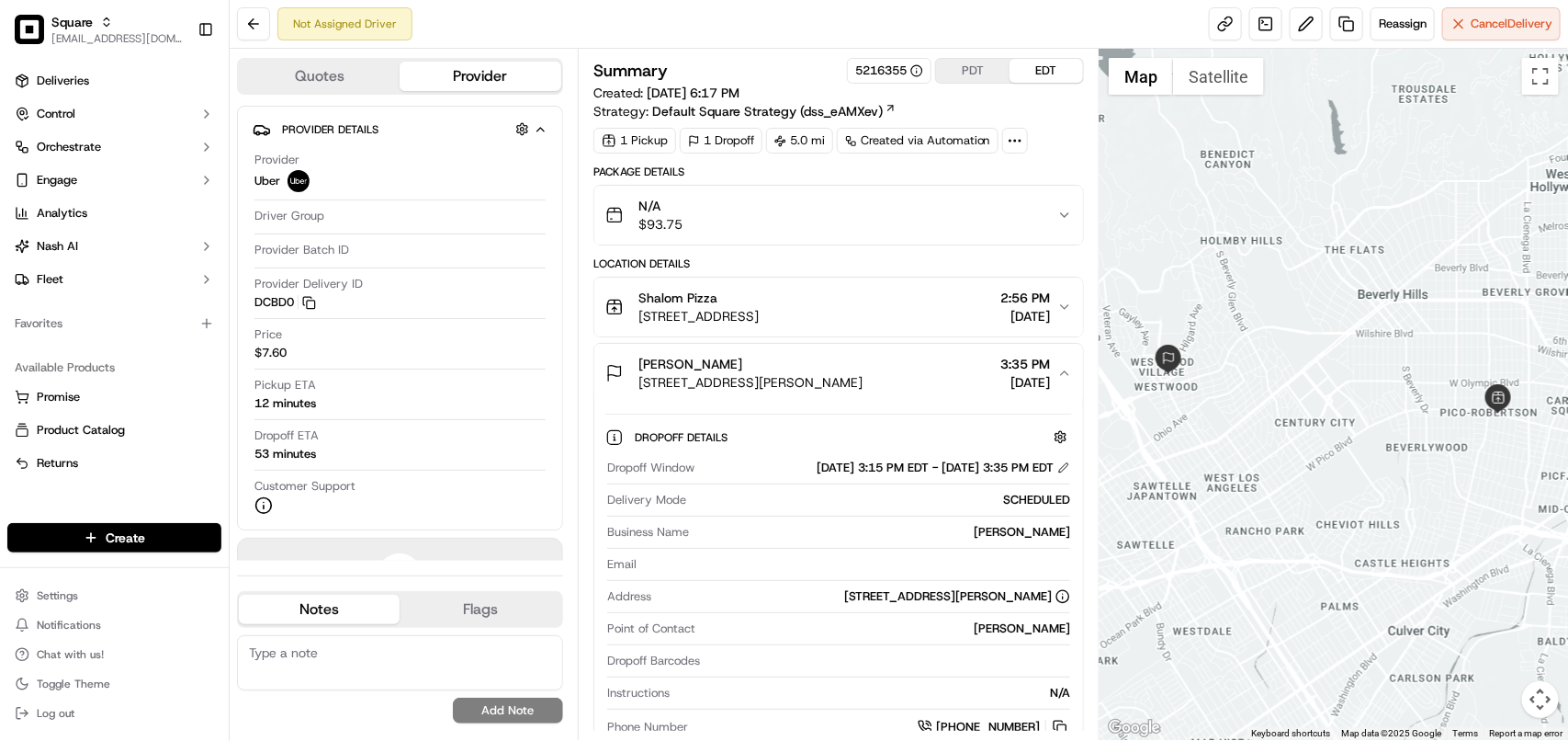
click at [480, 660] on textarea at bounding box center [400, 662] width 326 height 56
paste textarea "**Caller: Information: Merchant **Reason for calling: Delivery details **Reso: …"
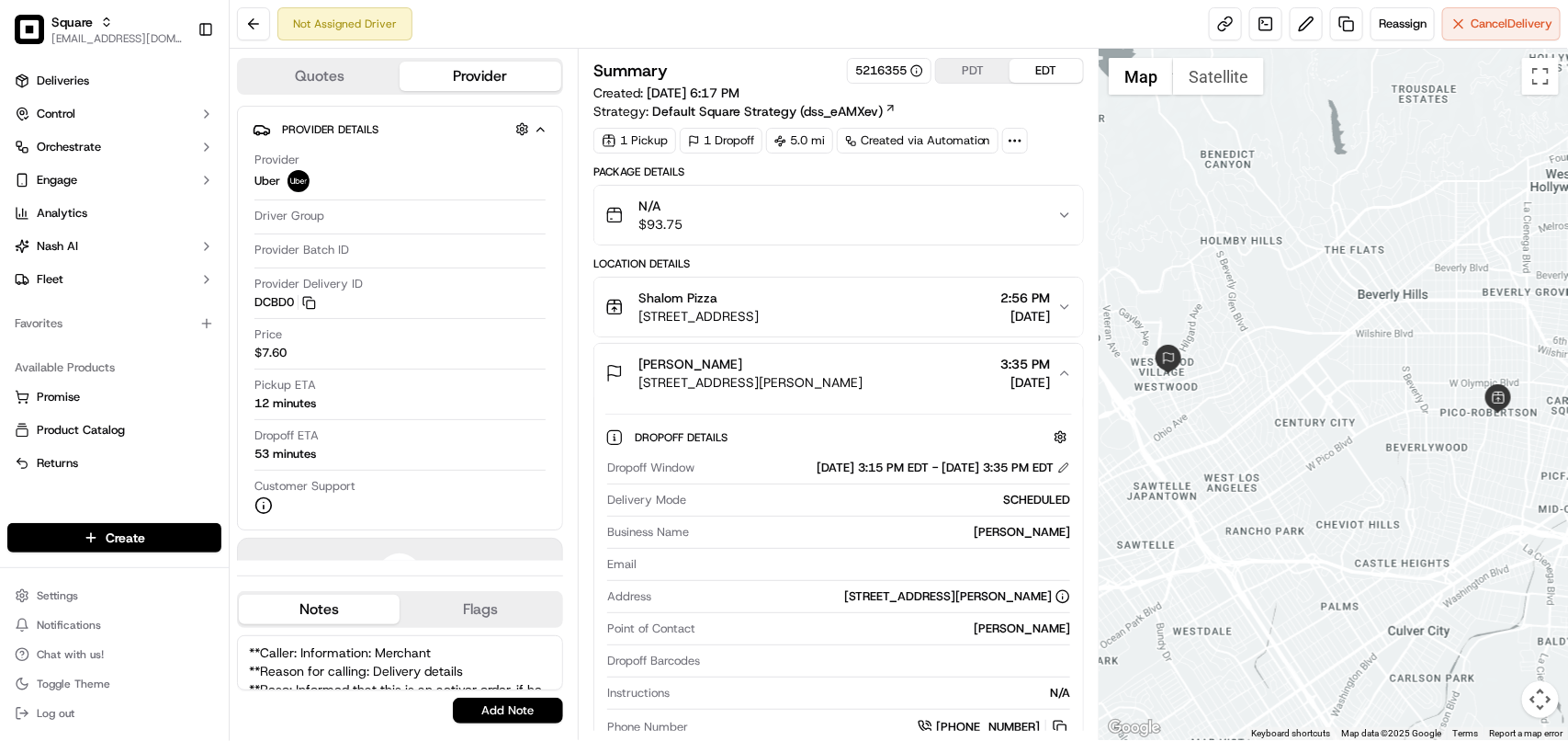
scroll to position [100, 0]
type textarea "**Caller: Information: Merchant **Reason for calling: Delivery details **Reso: …"
click at [506, 710] on button "Add Note" at bounding box center [507, 709] width 110 height 26
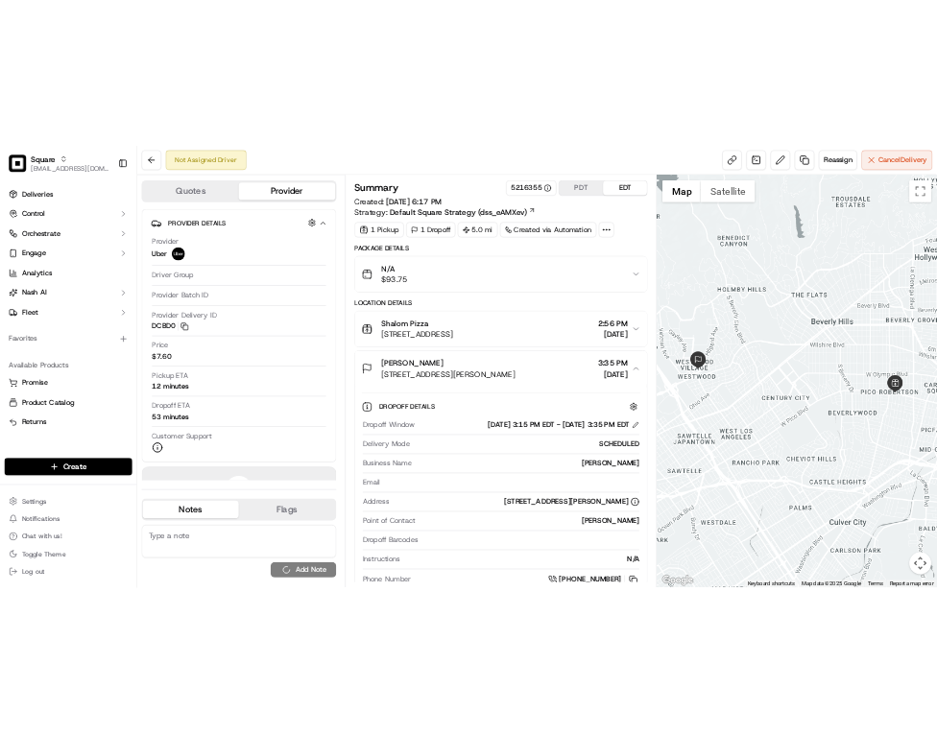
scroll to position [0, 0]
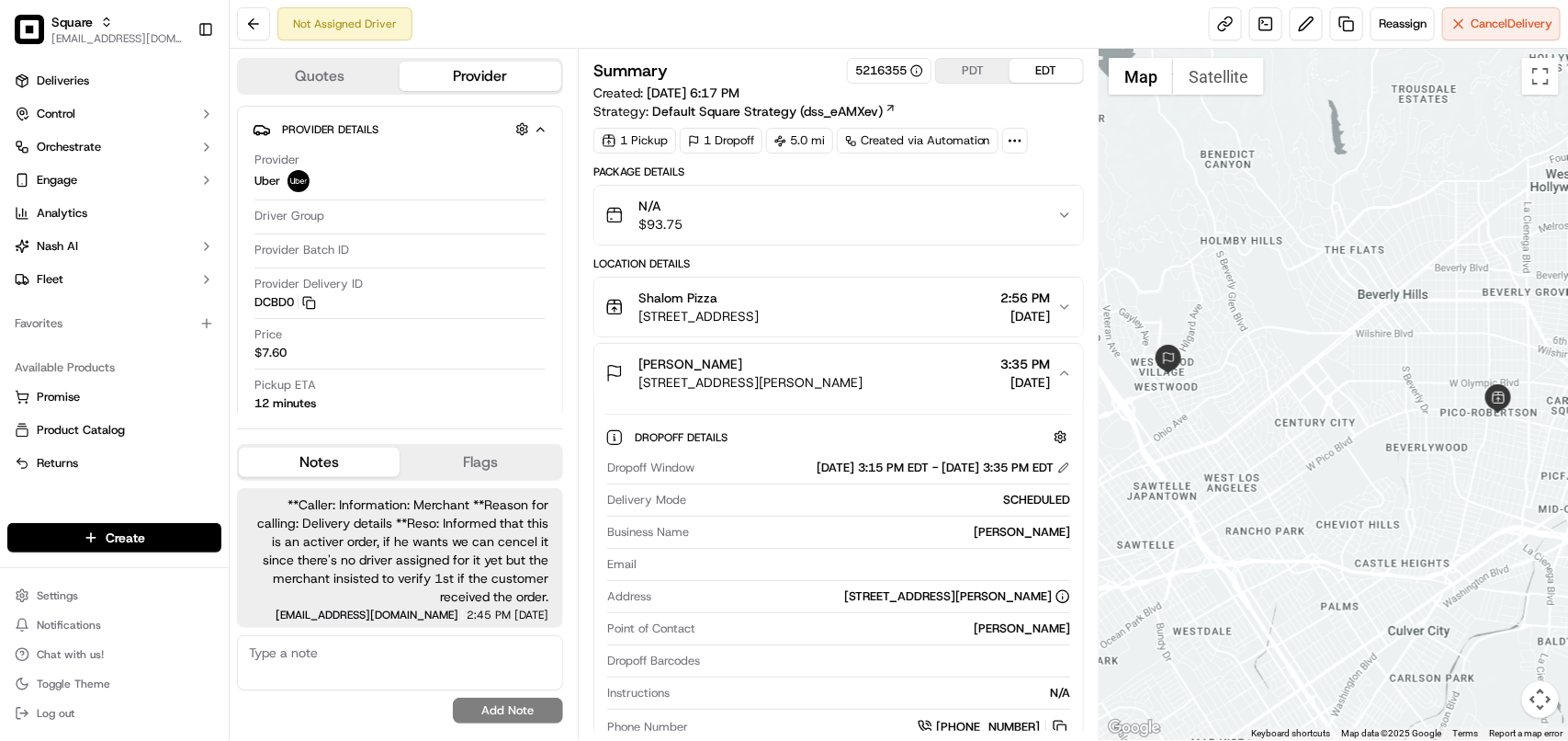
click at [1022, 320] on span "[DATE]" at bounding box center [1025, 316] width 50 height 18
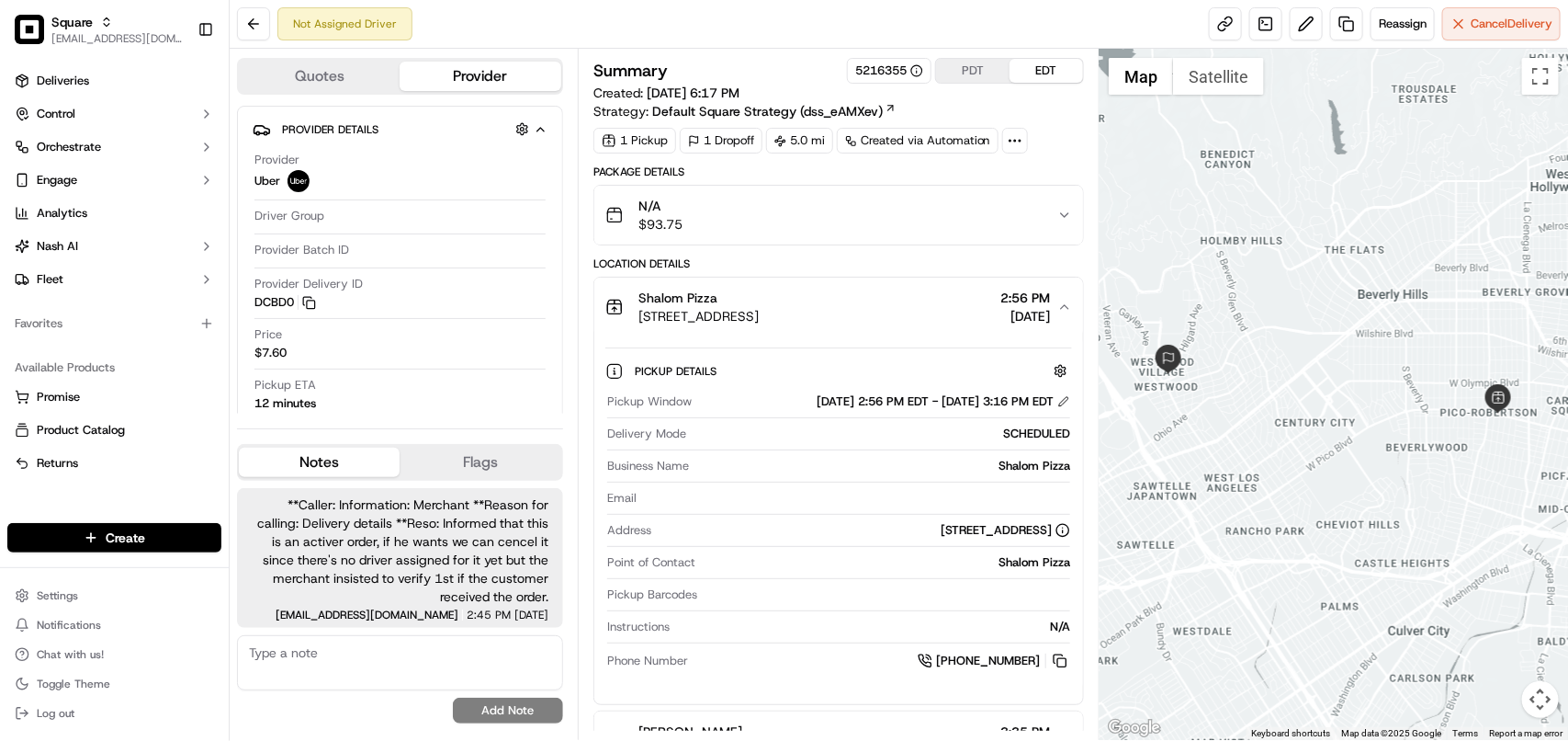
click at [1022, 320] on span "[DATE]" at bounding box center [1025, 316] width 50 height 18
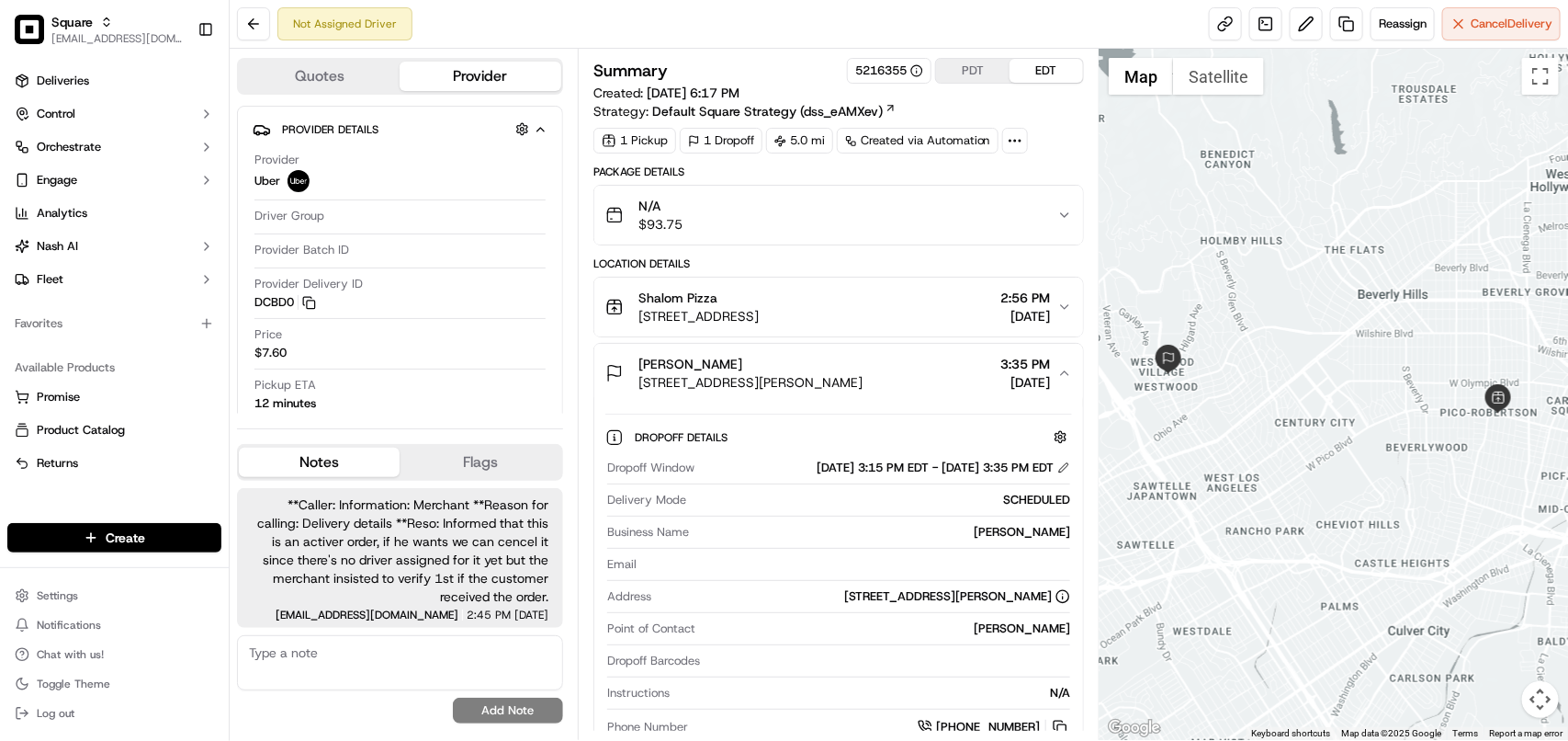
click at [974, 220] on div "N/A $93.75" at bounding box center [831, 214] width 452 height 36
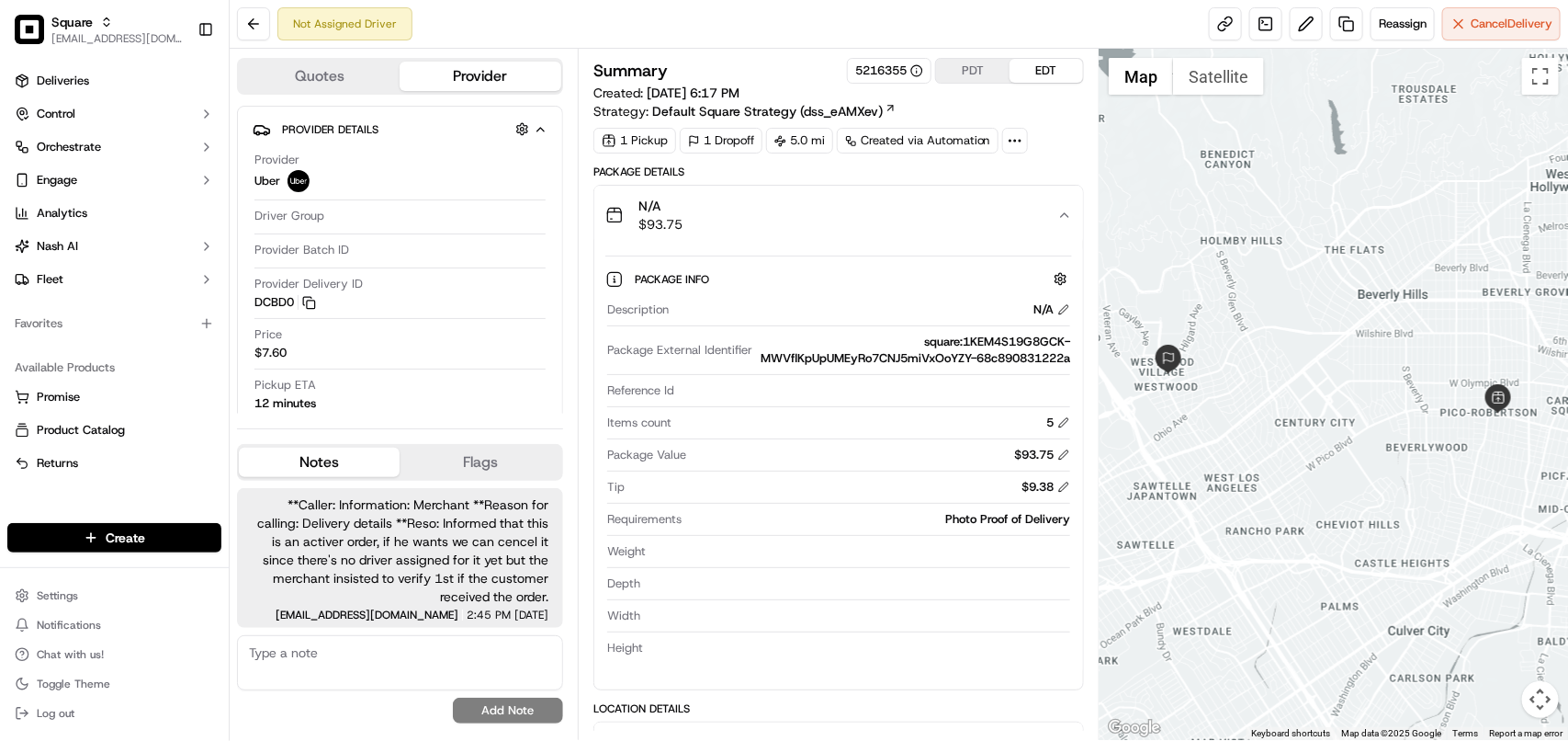
click at [974, 225] on div "N/A $93.75" at bounding box center [831, 214] width 452 height 36
